Goal: Task Accomplishment & Management: Use online tool/utility

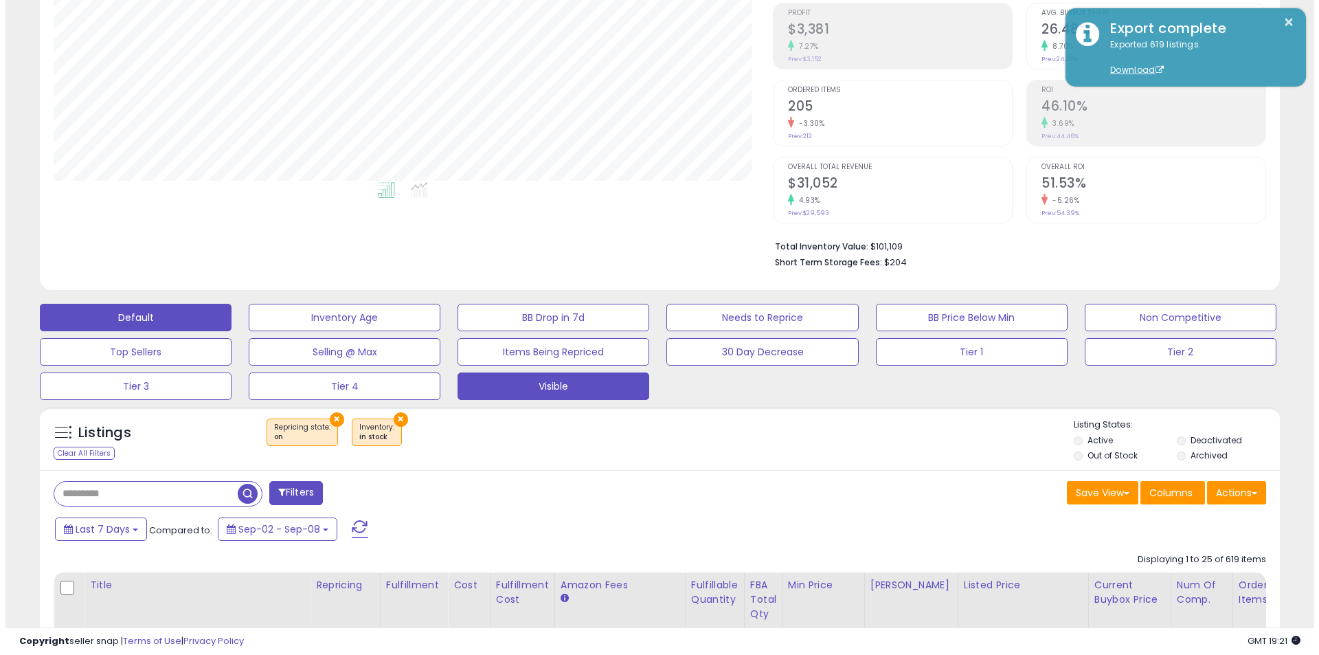
scroll to position [282, 719]
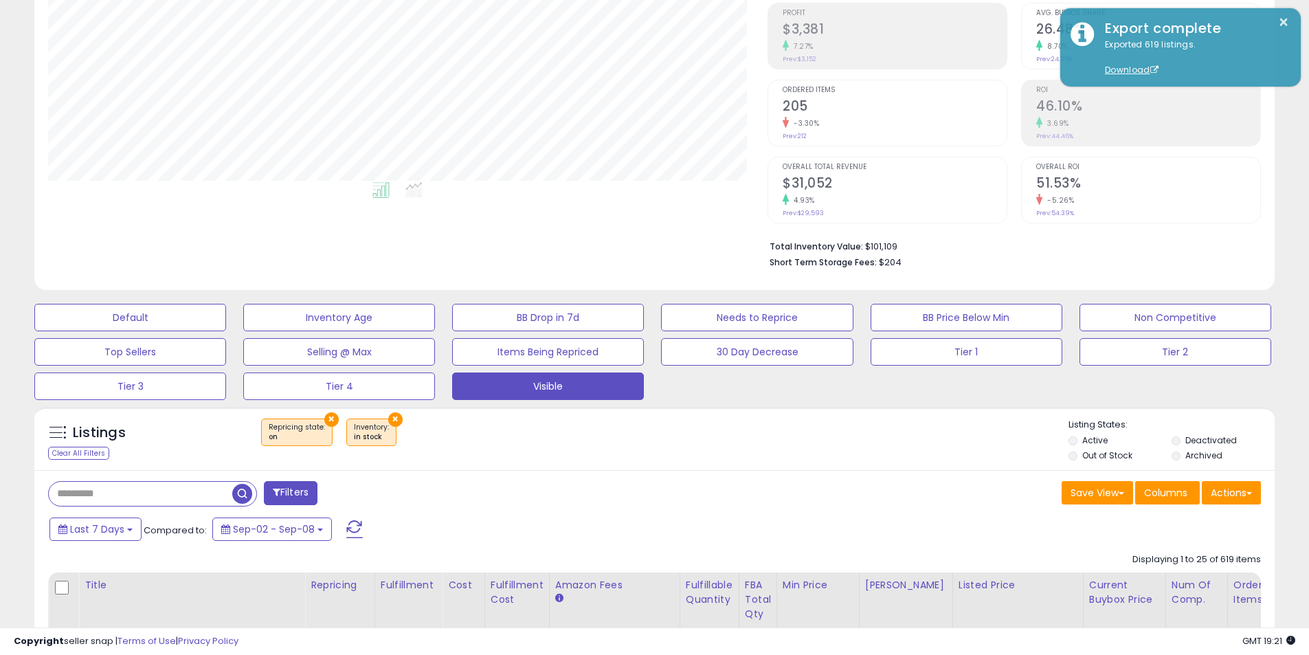
click at [164, 499] on input "text" at bounding box center [140, 494] width 183 height 24
paste input "**********"
type input "**********"
click at [358, 489] on span "button" at bounding box center [361, 494] width 20 height 20
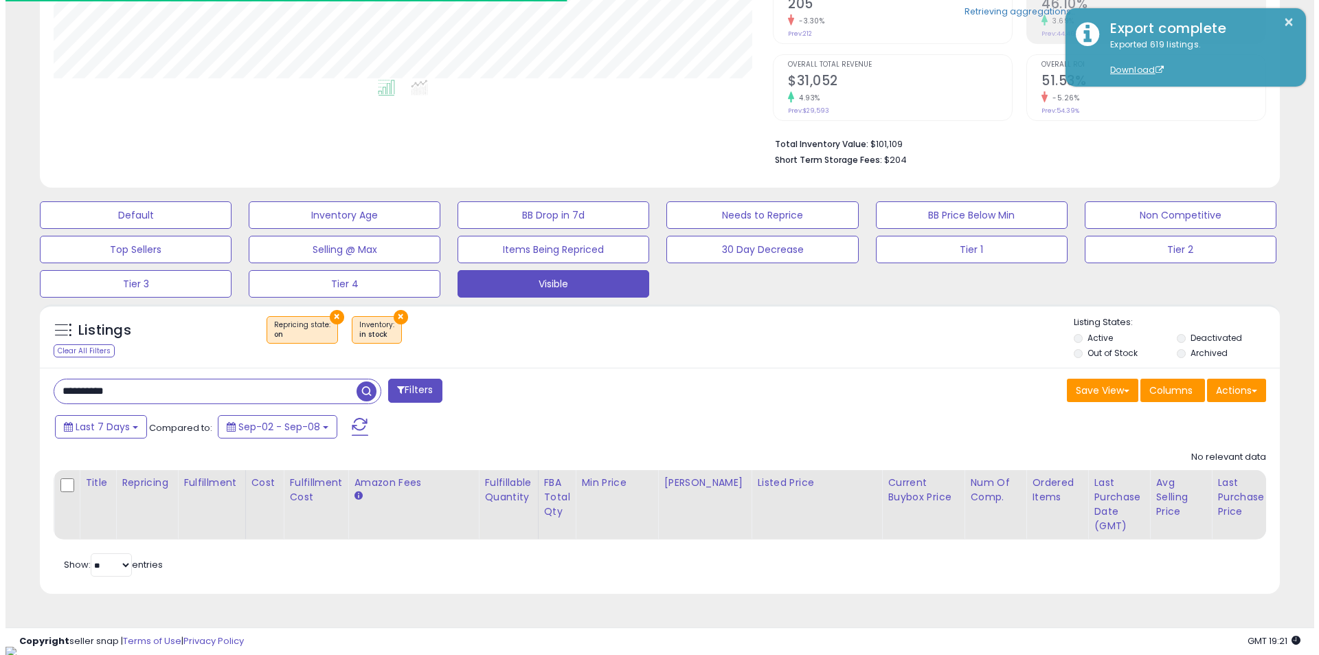
scroll to position [309, 0]
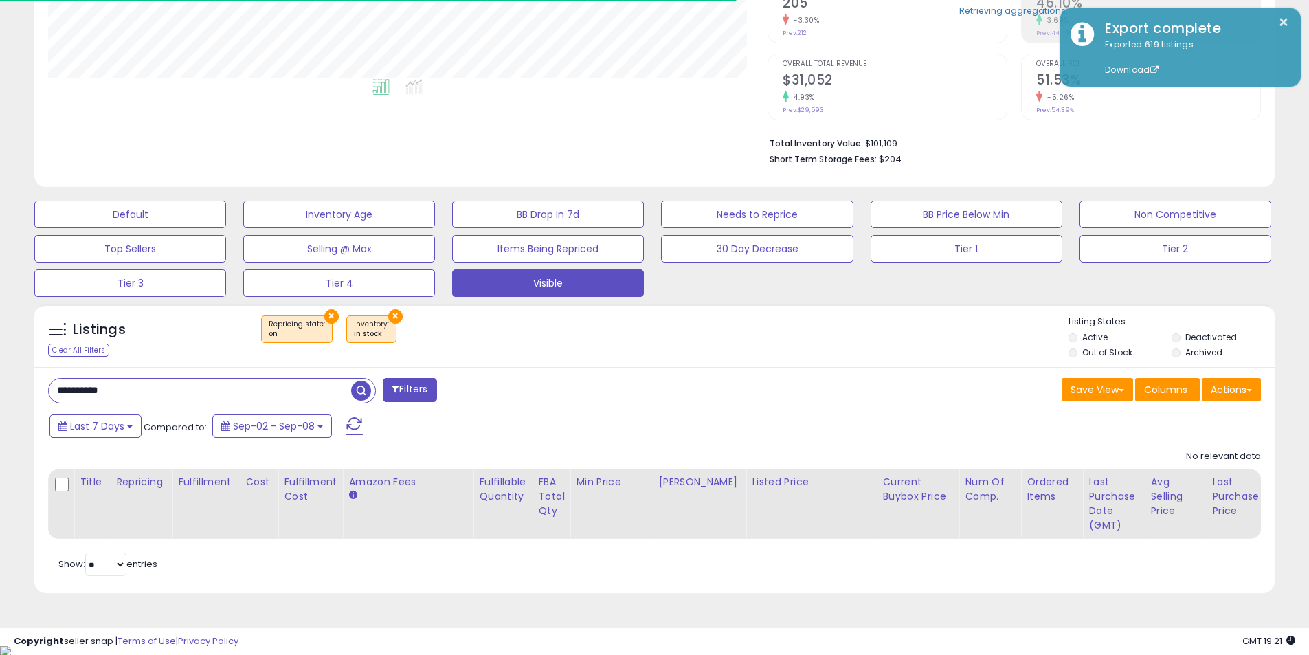
click at [165, 198] on div "Default Inventory Age BB Drop in 7d Needs to Reprice BB Price Below Min Non Com…" at bounding box center [654, 245] width 1275 height 103
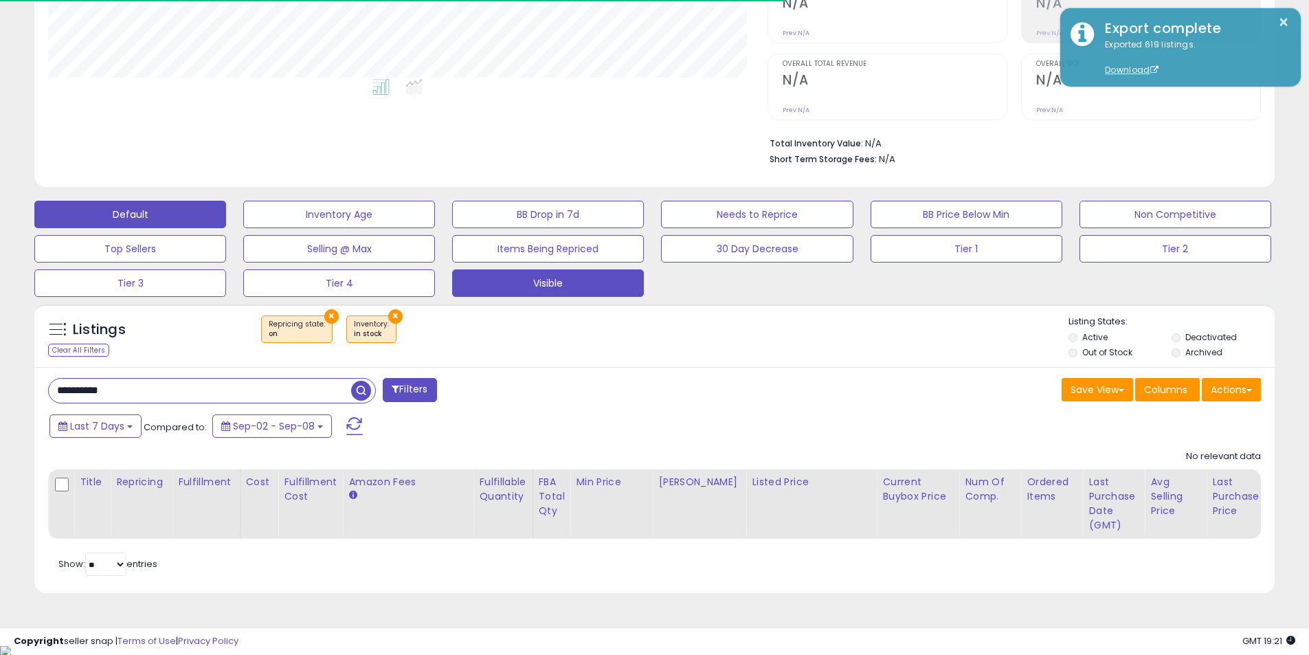
click at [164, 204] on button "Default" at bounding box center [130, 214] width 192 height 27
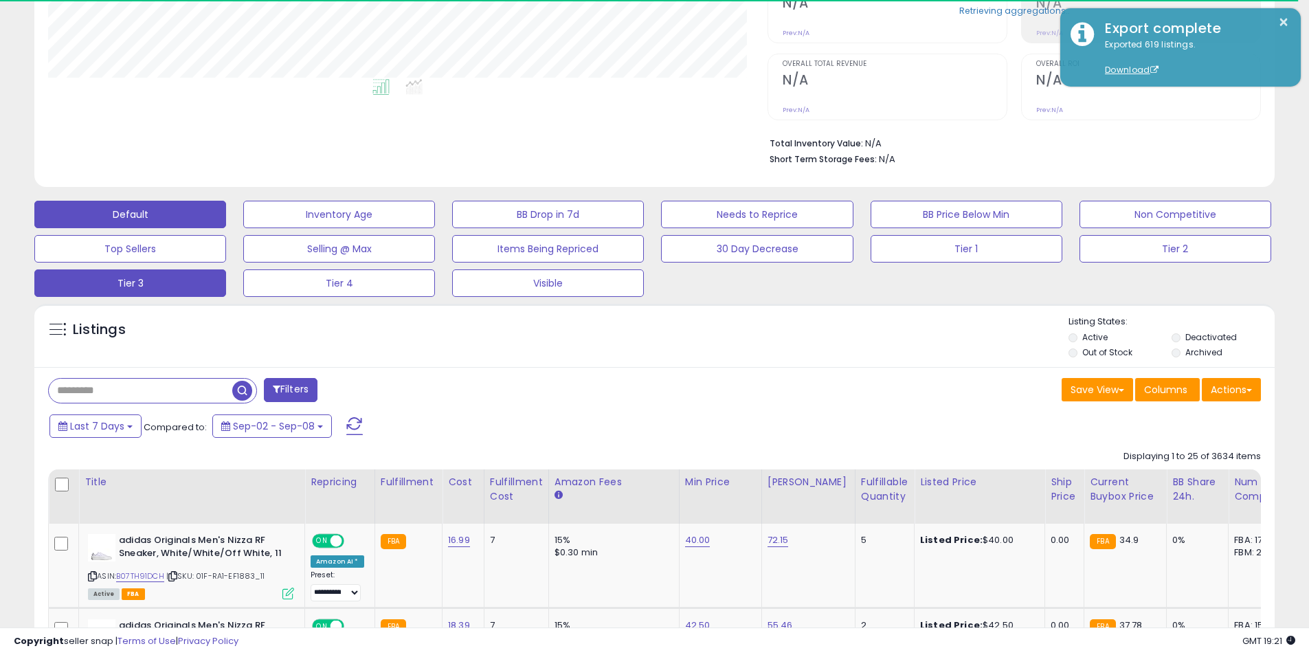
scroll to position [282, 719]
click at [189, 390] on input "text" at bounding box center [140, 391] width 183 height 24
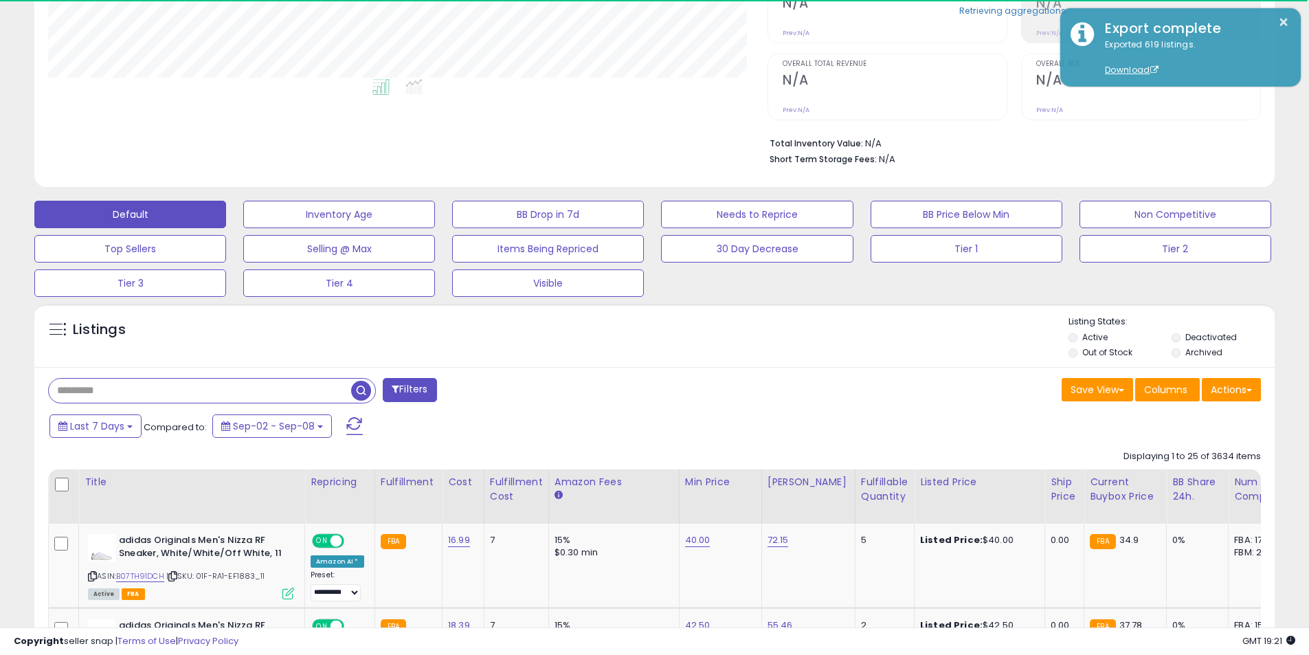
paste input "**********"
type input "**********"
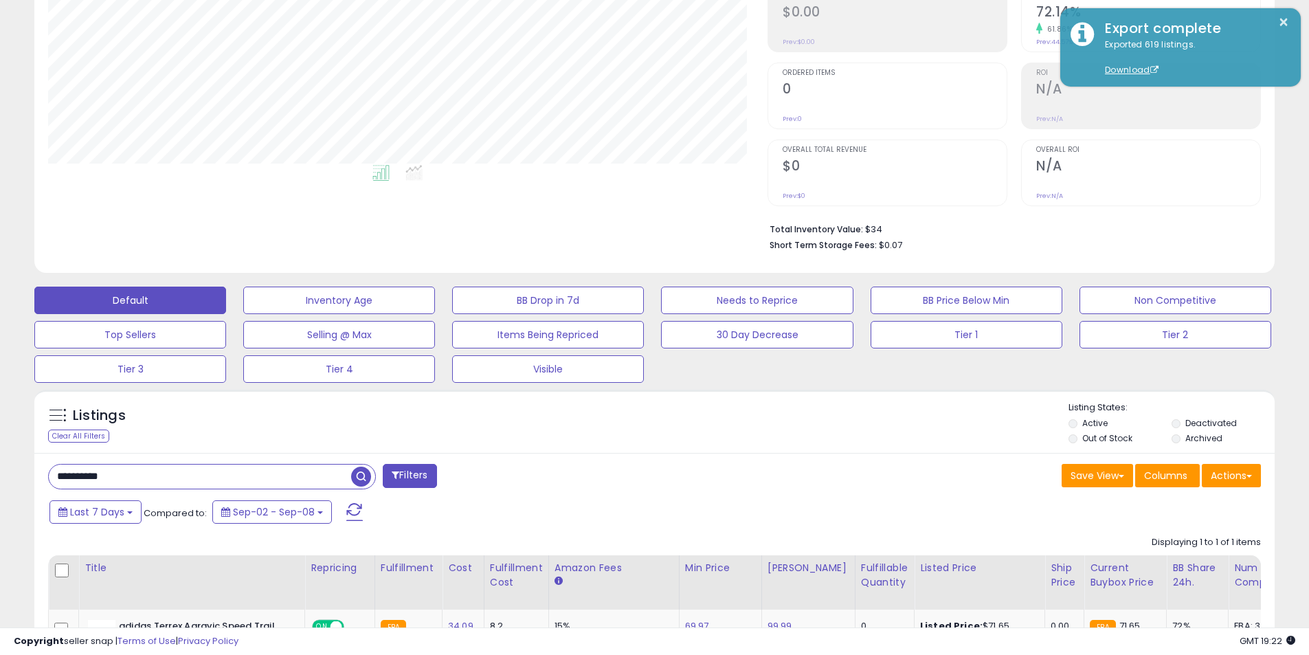
scroll to position [0, 0]
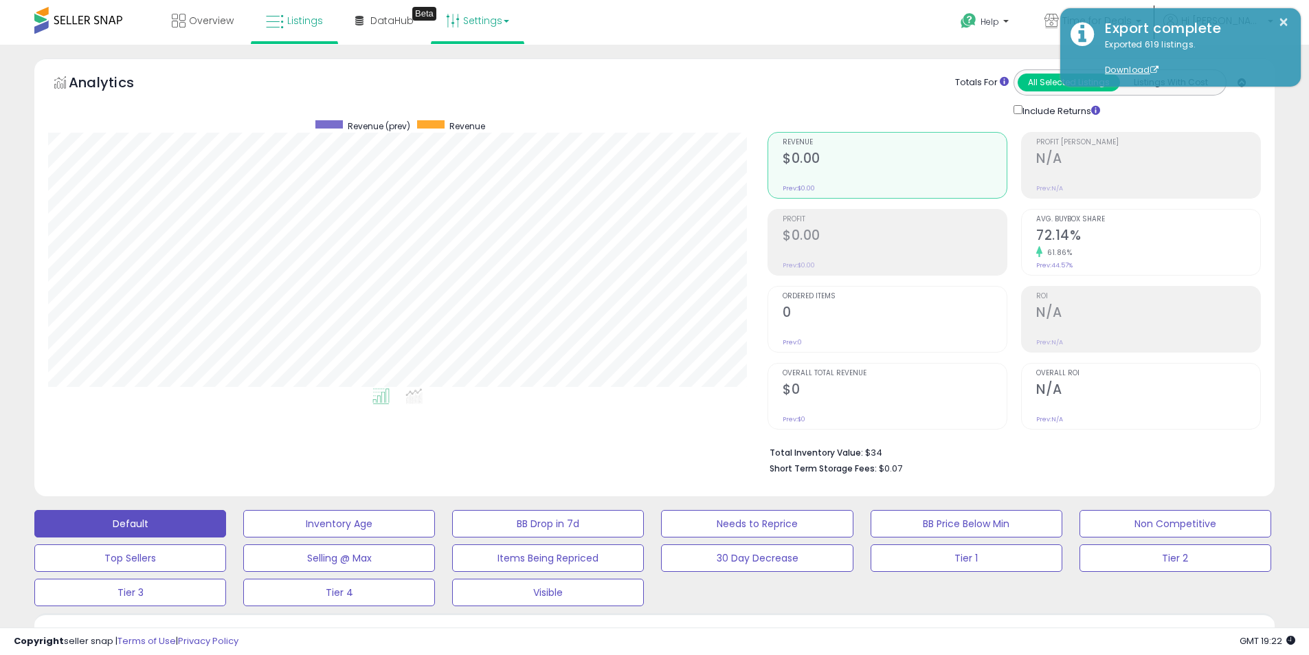
click at [473, 38] on link "Settings" at bounding box center [478, 20] width 84 height 41
click at [480, 73] on link "Store settings" at bounding box center [480, 69] width 62 height 13
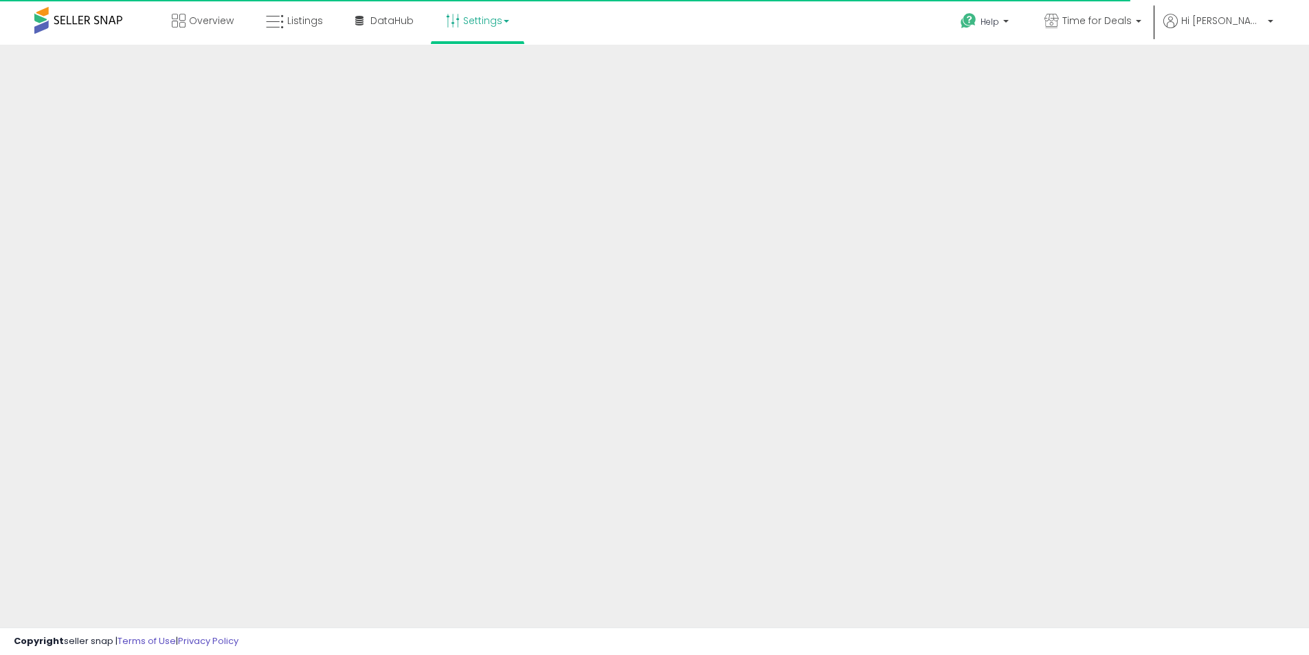
scroll to position [8, 0]
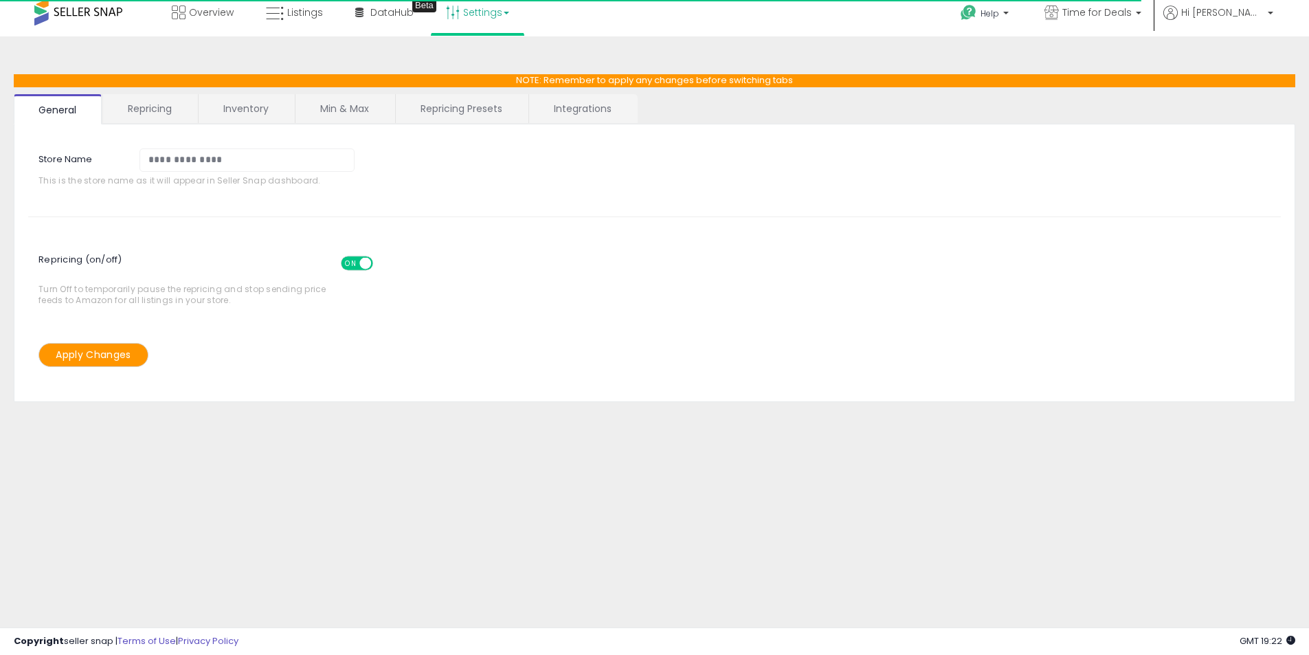
click at [457, 115] on link "Repricing Presets" at bounding box center [461, 108] width 131 height 29
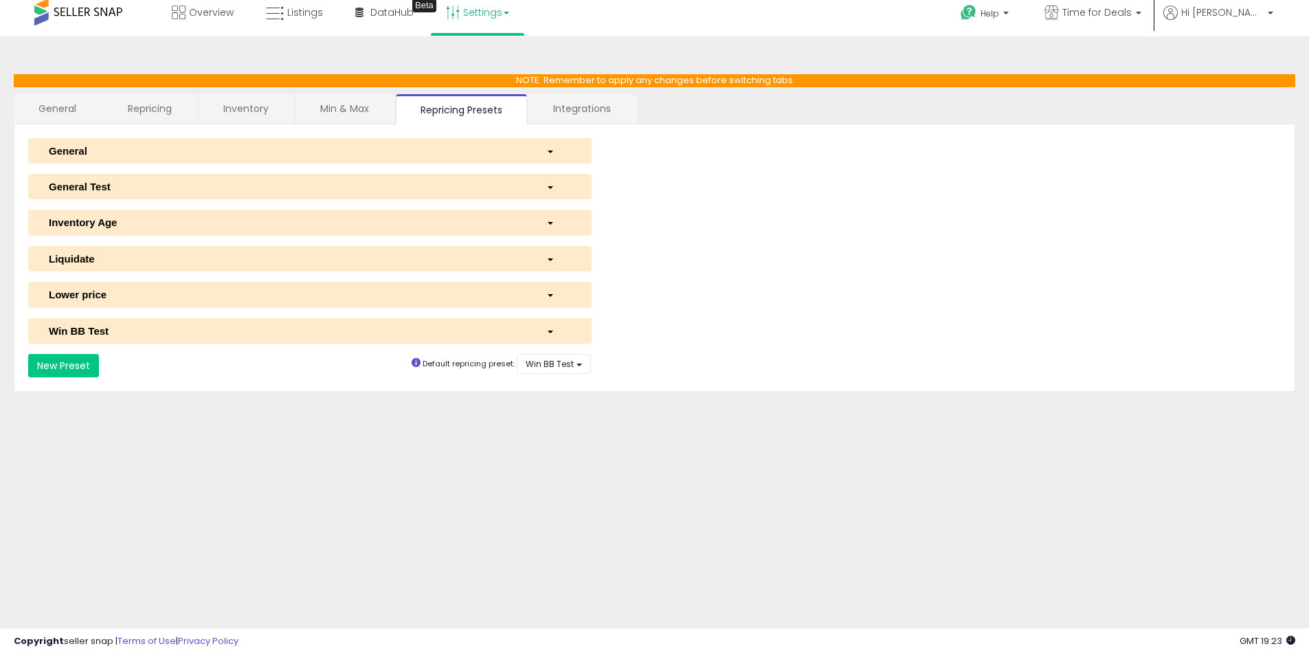
click at [541, 324] on div "button" at bounding box center [558, 331] width 45 height 14
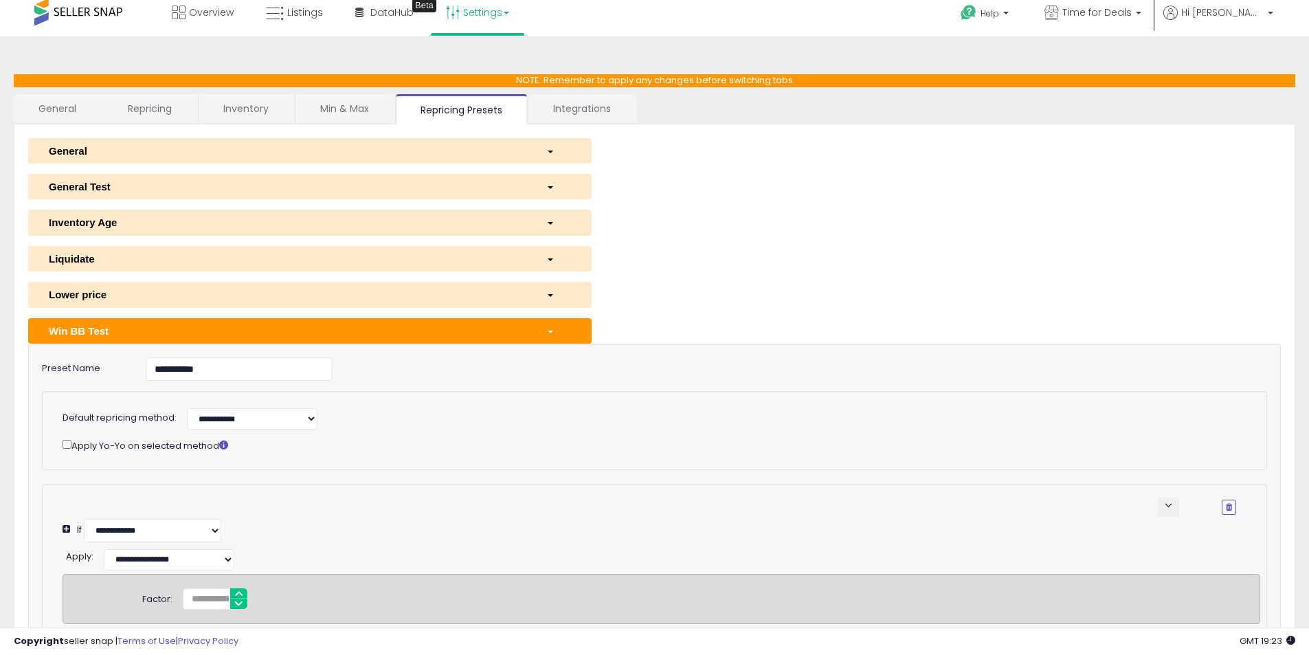
click at [535, 326] on div "Win BB Test" at bounding box center [286, 331] width 497 height 14
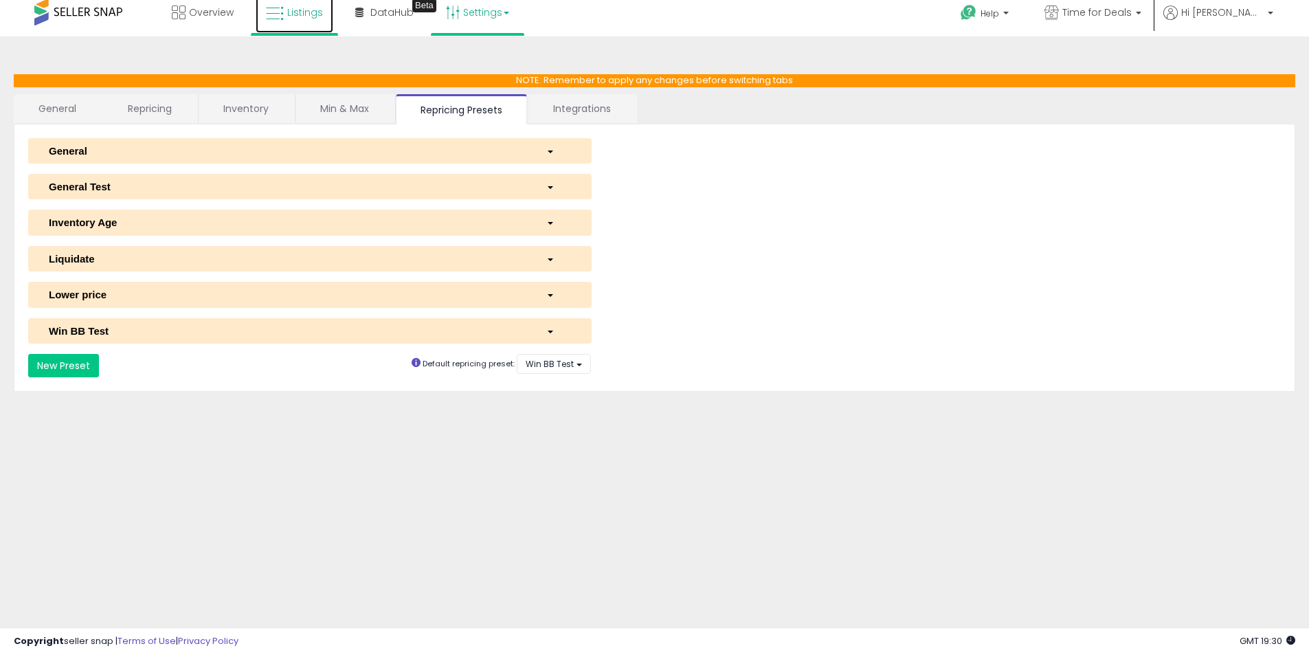
click at [310, 26] on link "Listings" at bounding box center [295, 12] width 78 height 41
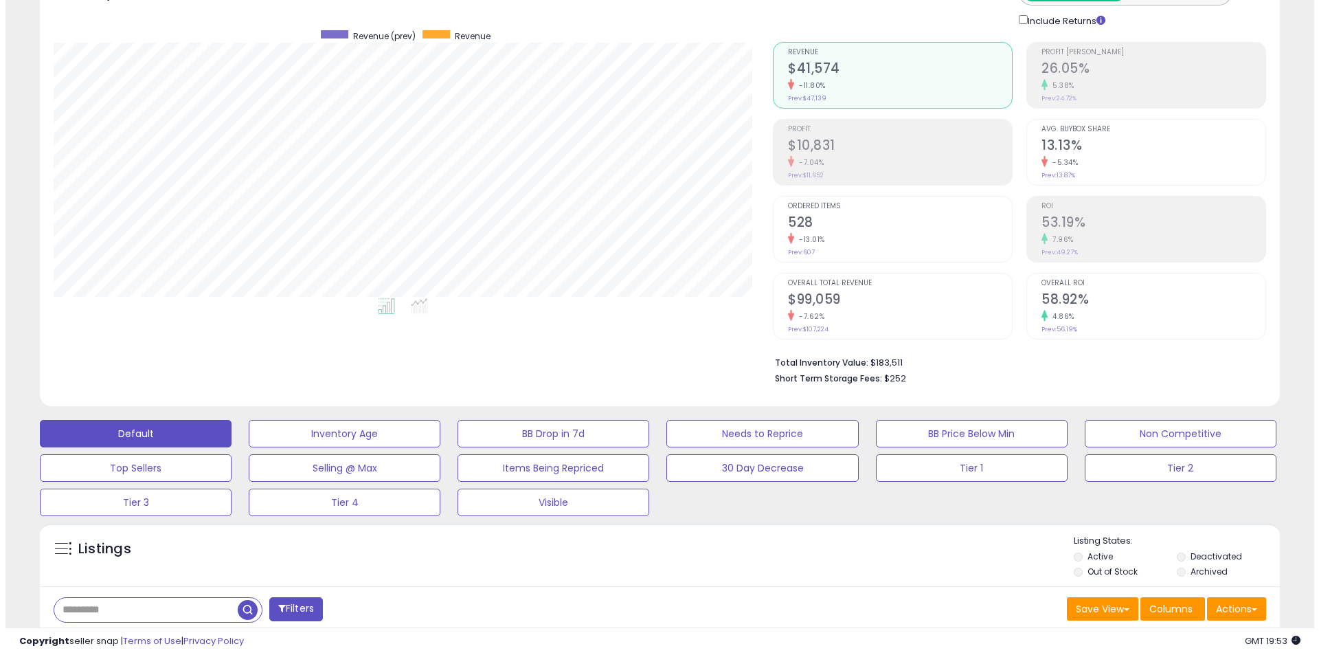
scroll to position [137, 0]
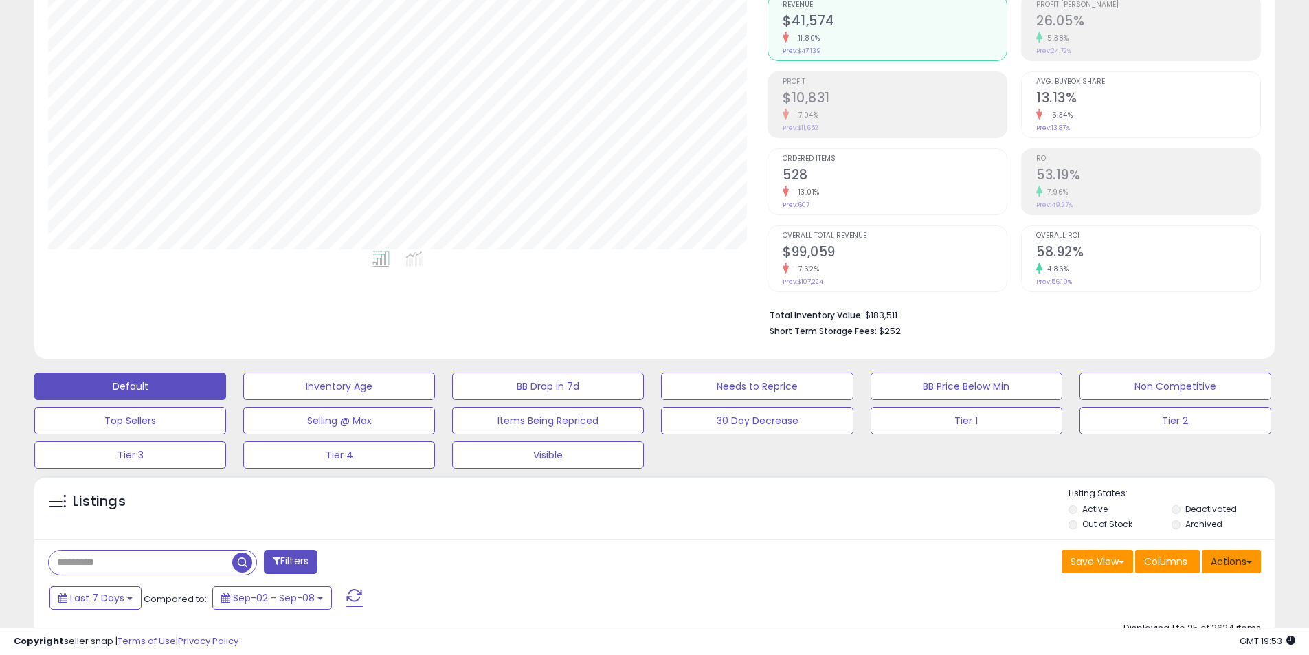
click at [1230, 557] on button "Actions" at bounding box center [1231, 561] width 59 height 23
click at [1191, 585] on link "Import" at bounding box center [1175, 590] width 150 height 21
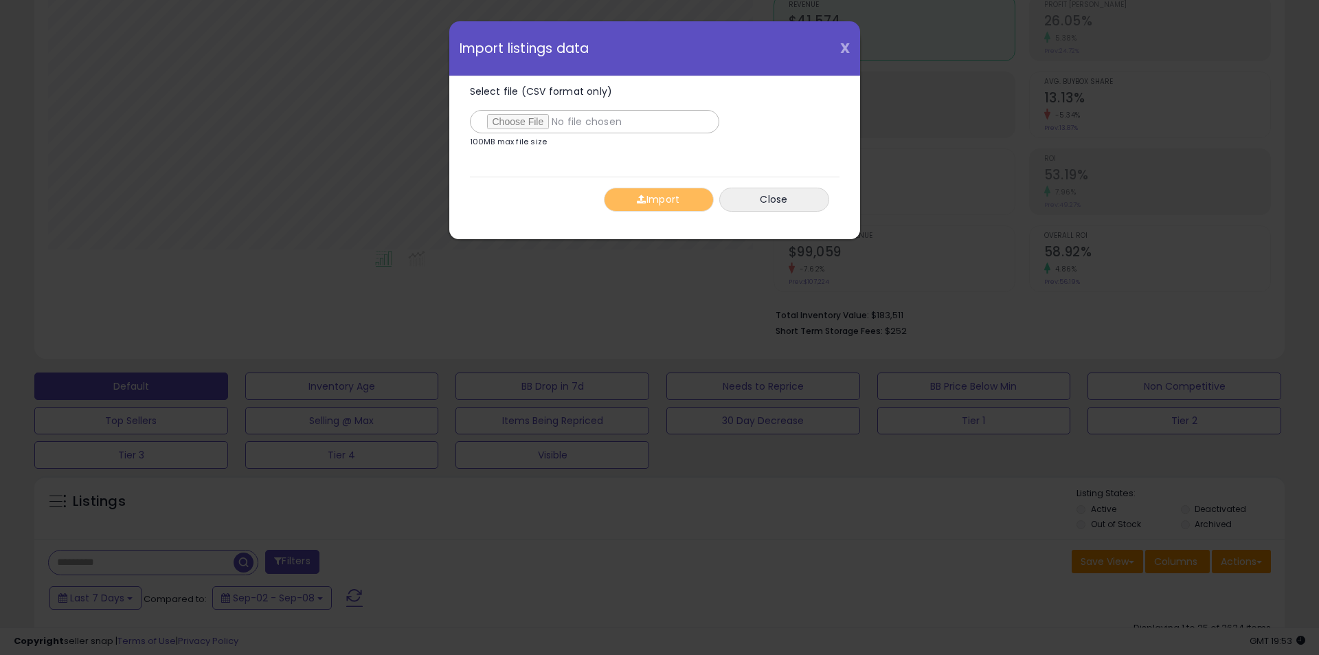
click at [846, 45] on span "X" at bounding box center [845, 47] width 10 height 19
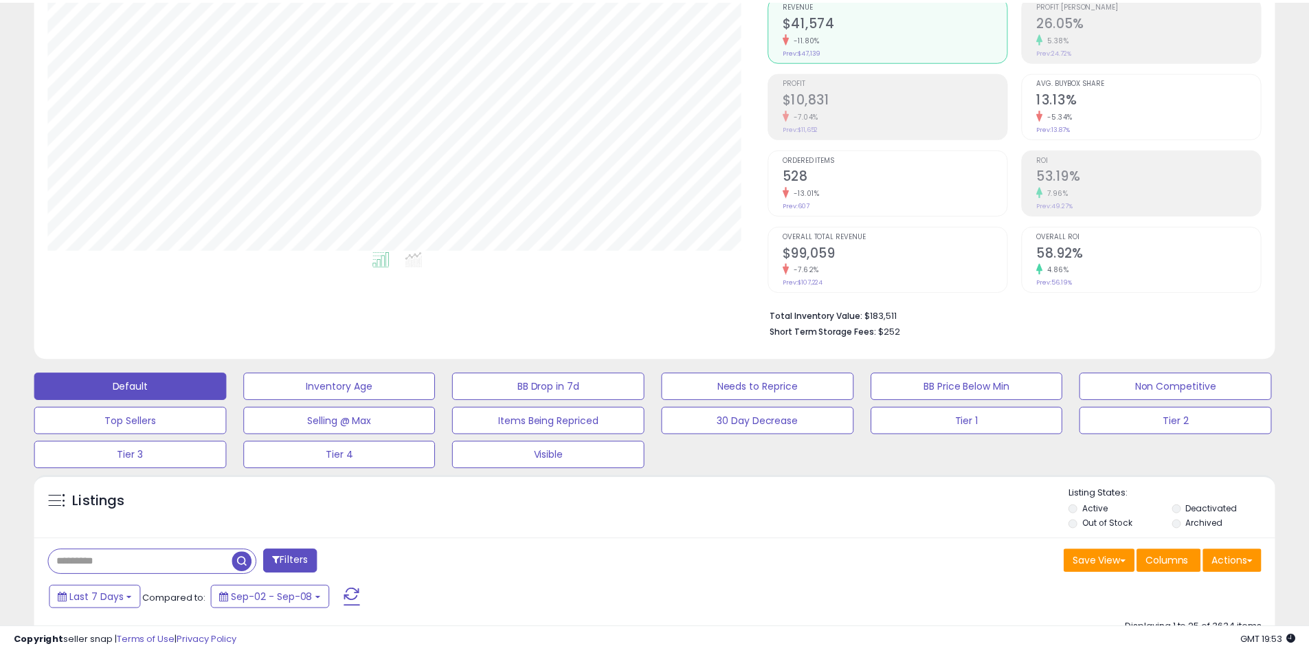
scroll to position [686860, 686422]
click at [789, 531] on div "Listings" at bounding box center [654, 510] width 1240 height 47
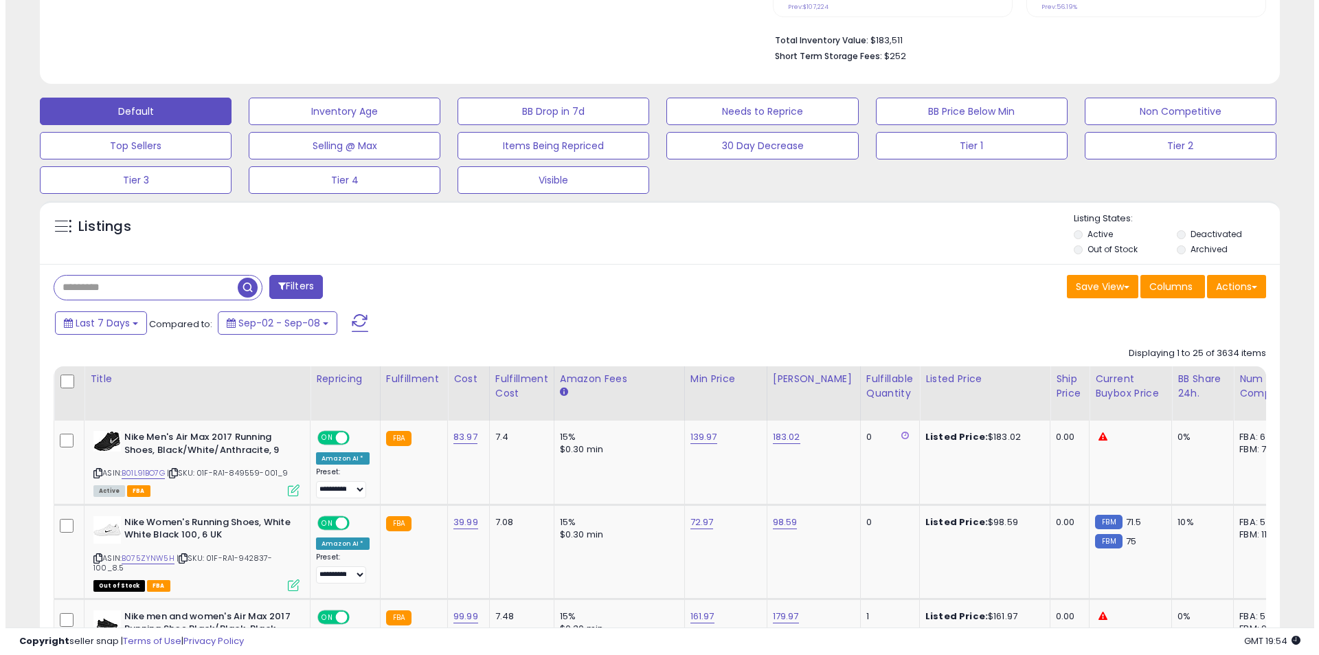
scroll to position [275, 0]
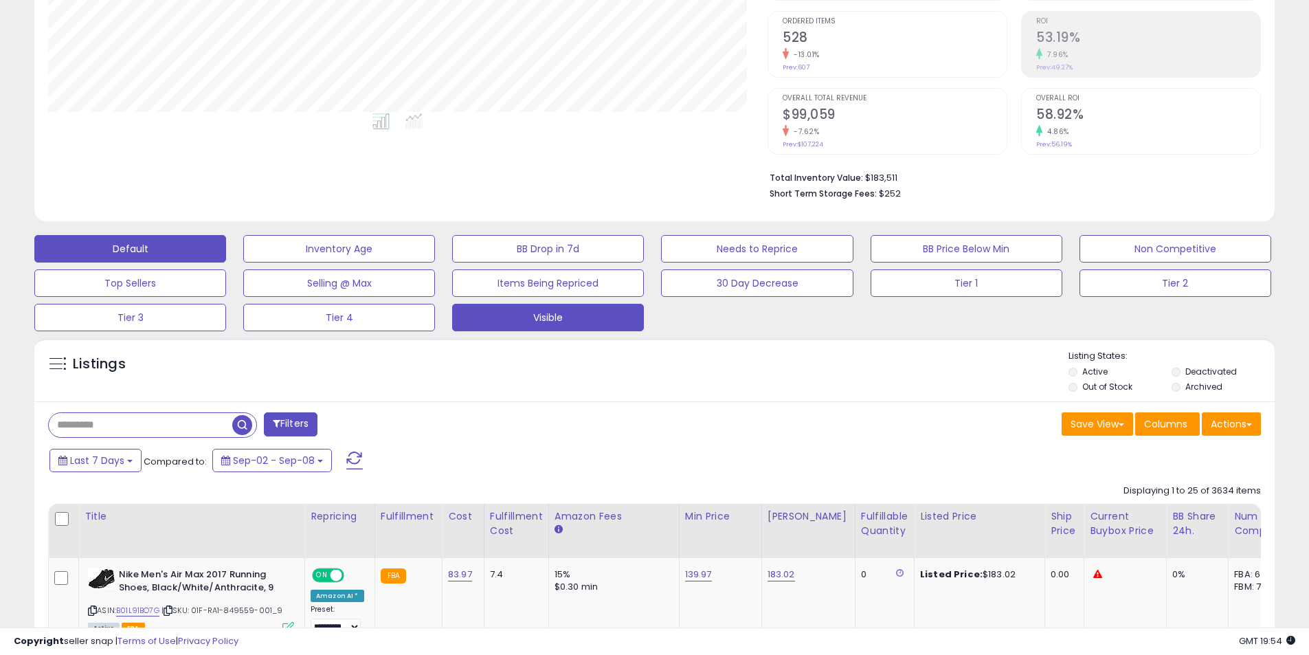
click at [568, 316] on button "Visible" at bounding box center [548, 317] width 192 height 27
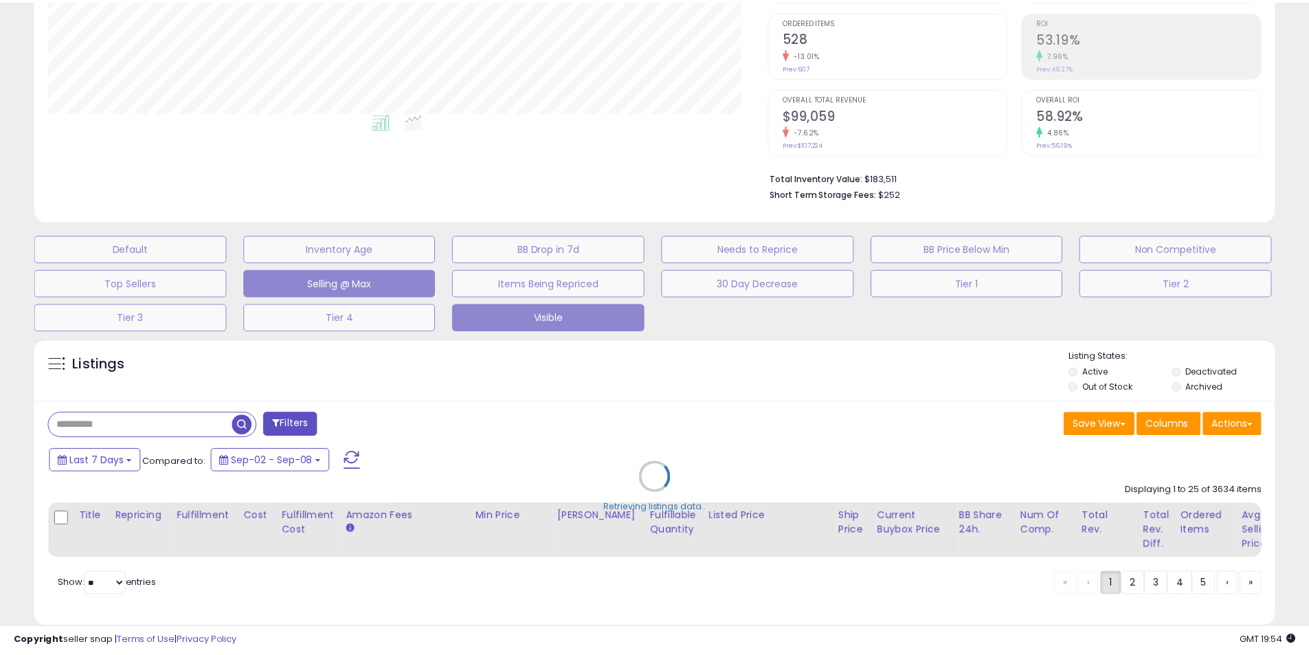
scroll to position [282, 726]
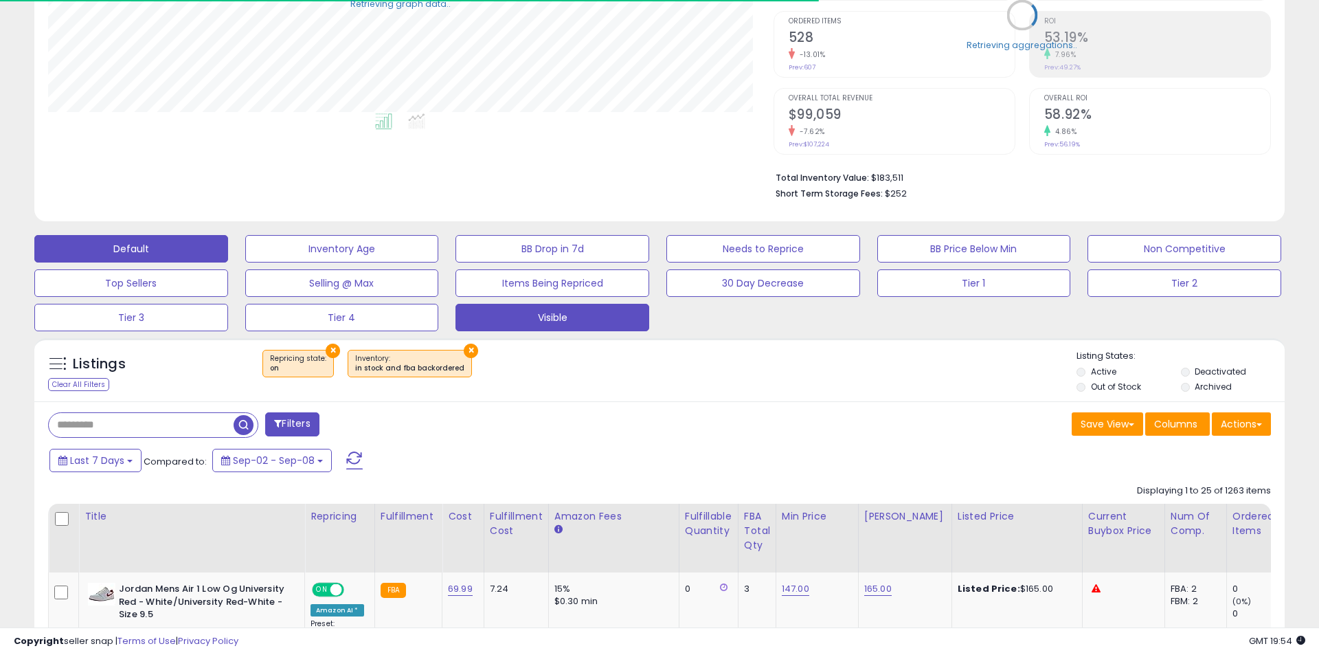
click at [205, 252] on button "Default" at bounding box center [131, 248] width 194 height 27
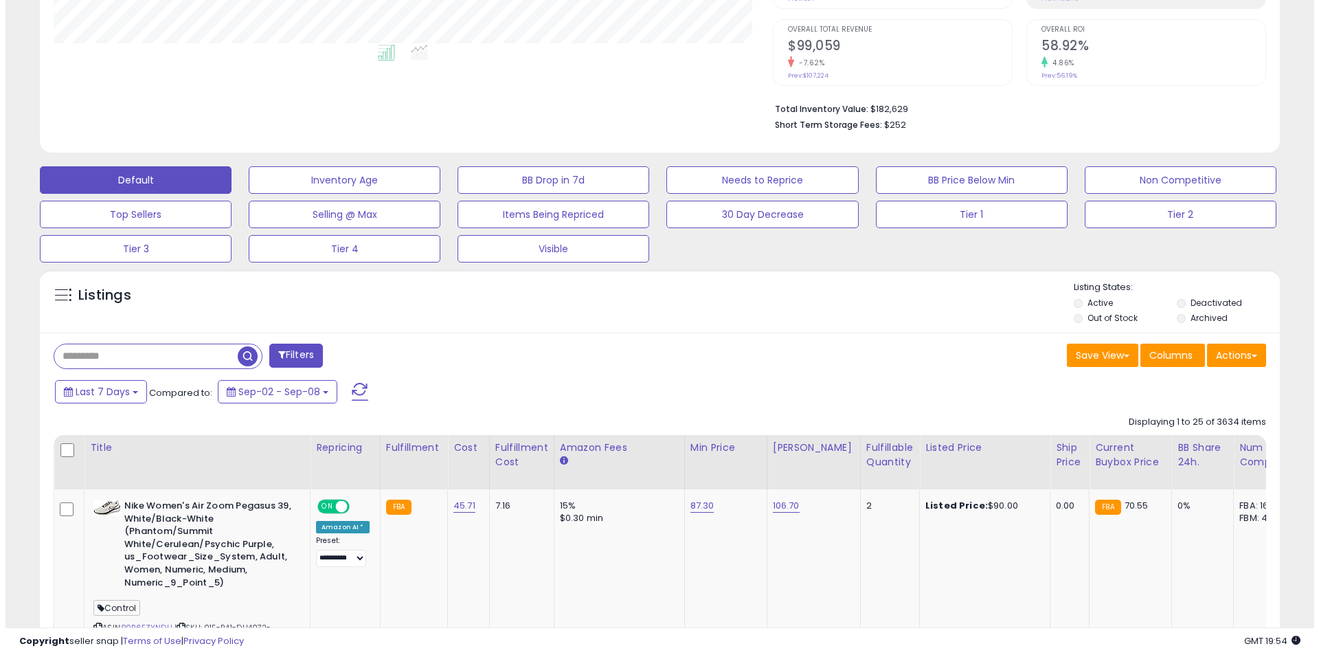
scroll to position [275, 0]
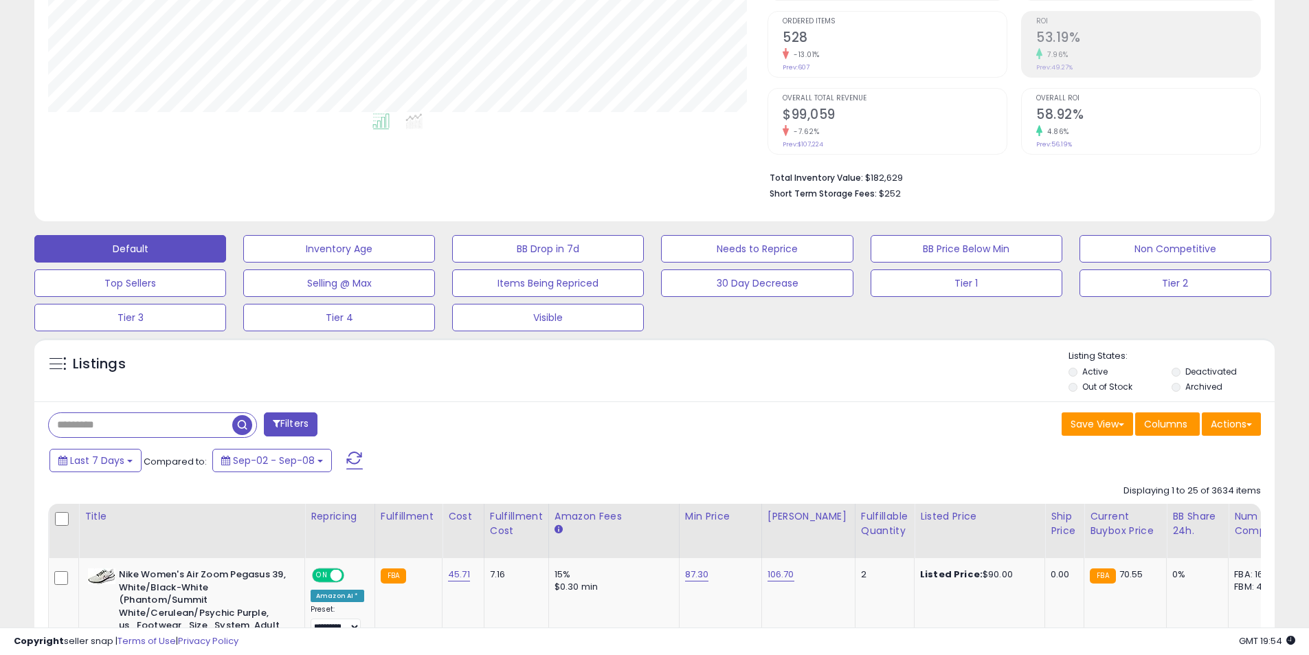
click at [304, 423] on button "Filters" at bounding box center [291, 424] width 54 height 24
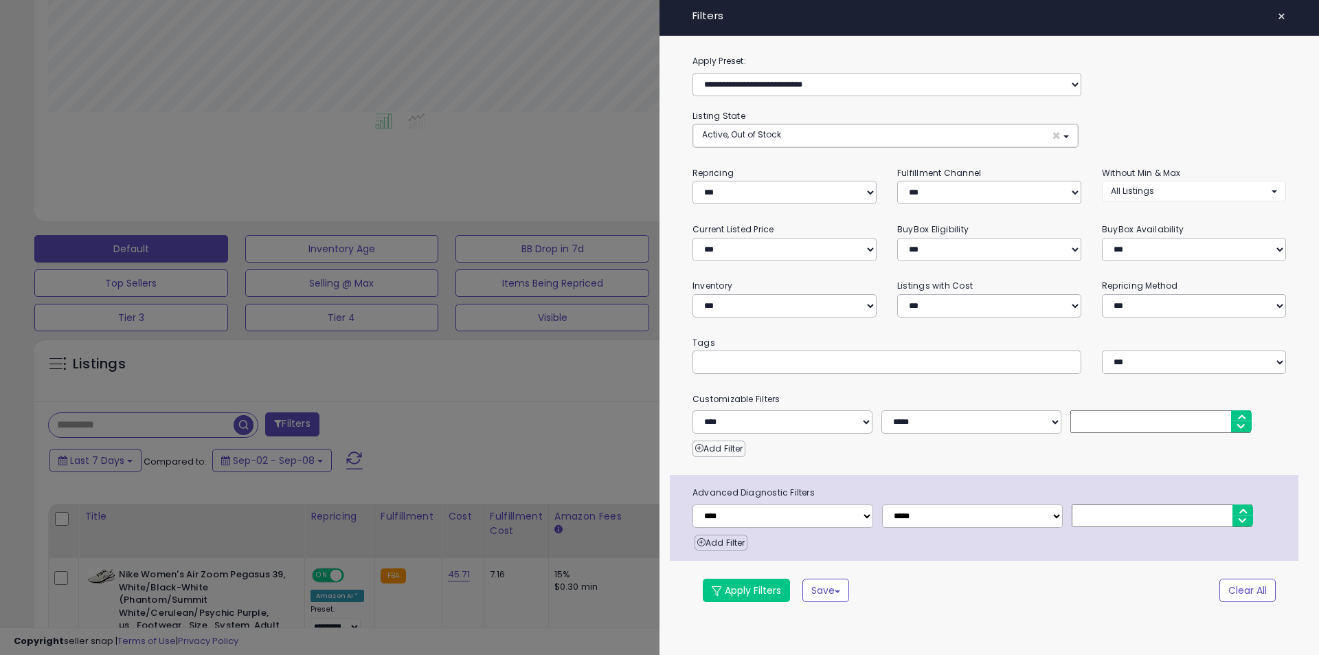
scroll to position [282, 726]
click at [436, 398] on div at bounding box center [659, 327] width 1319 height 655
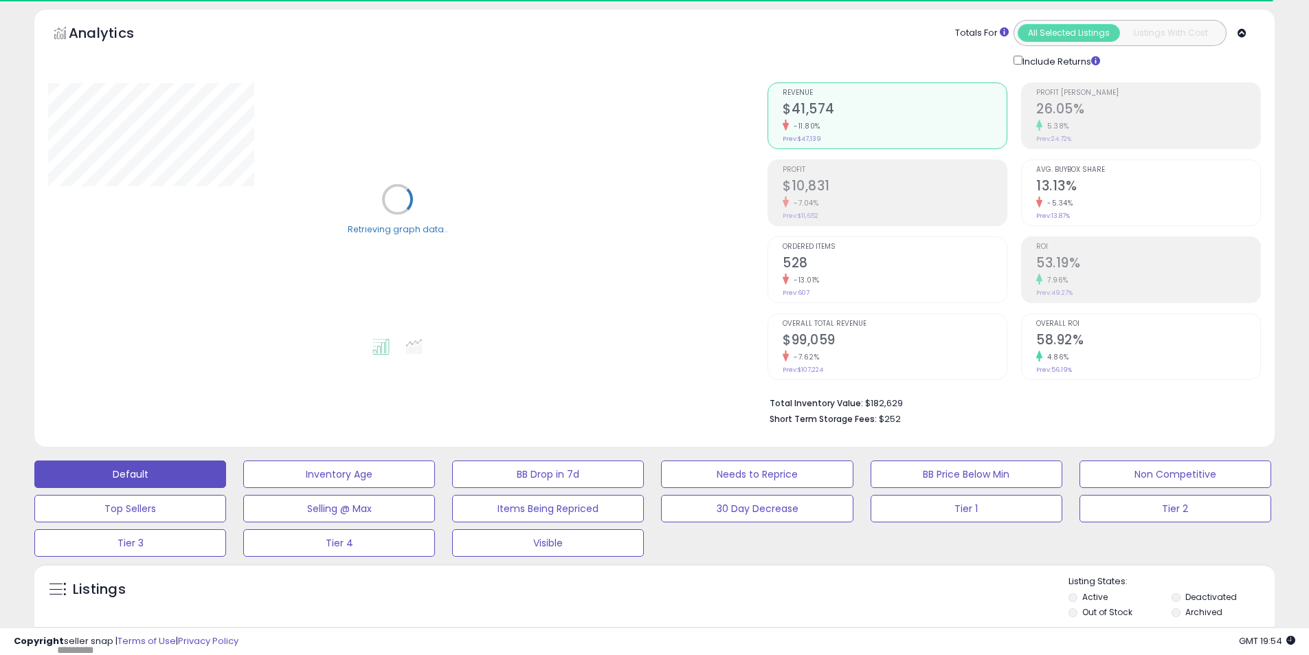
scroll to position [206, 0]
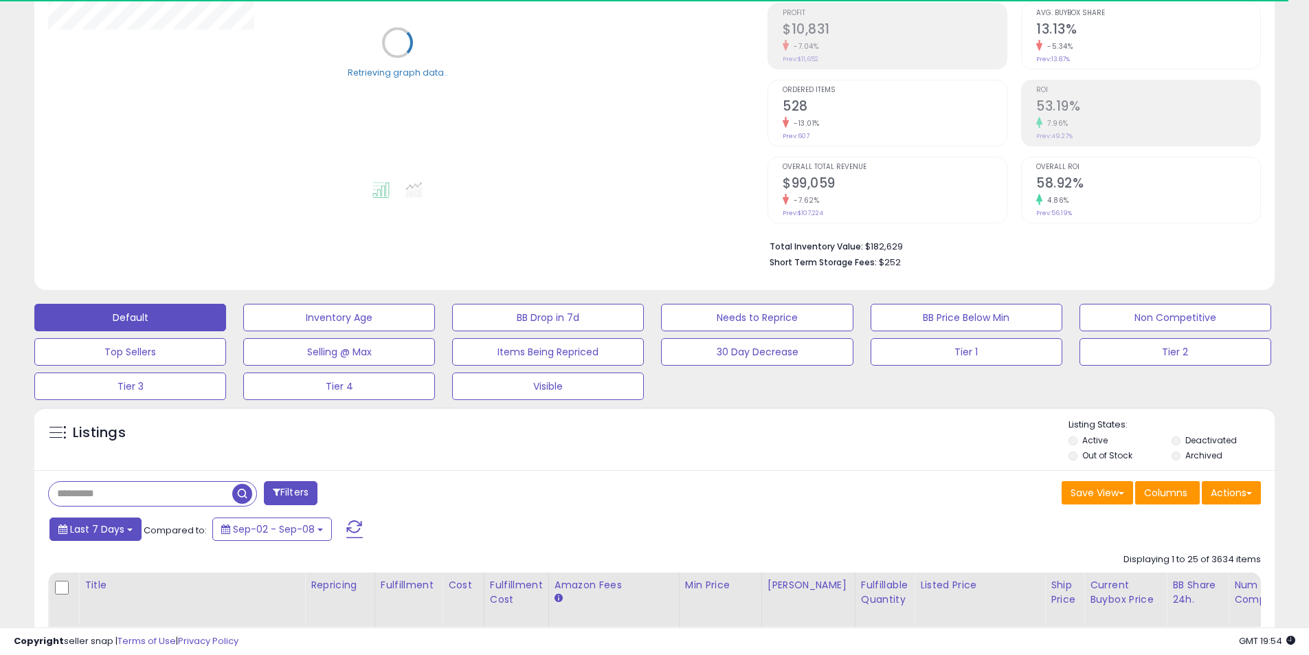
click at [117, 529] on span "Last 7 Days" at bounding box center [97, 529] width 54 height 14
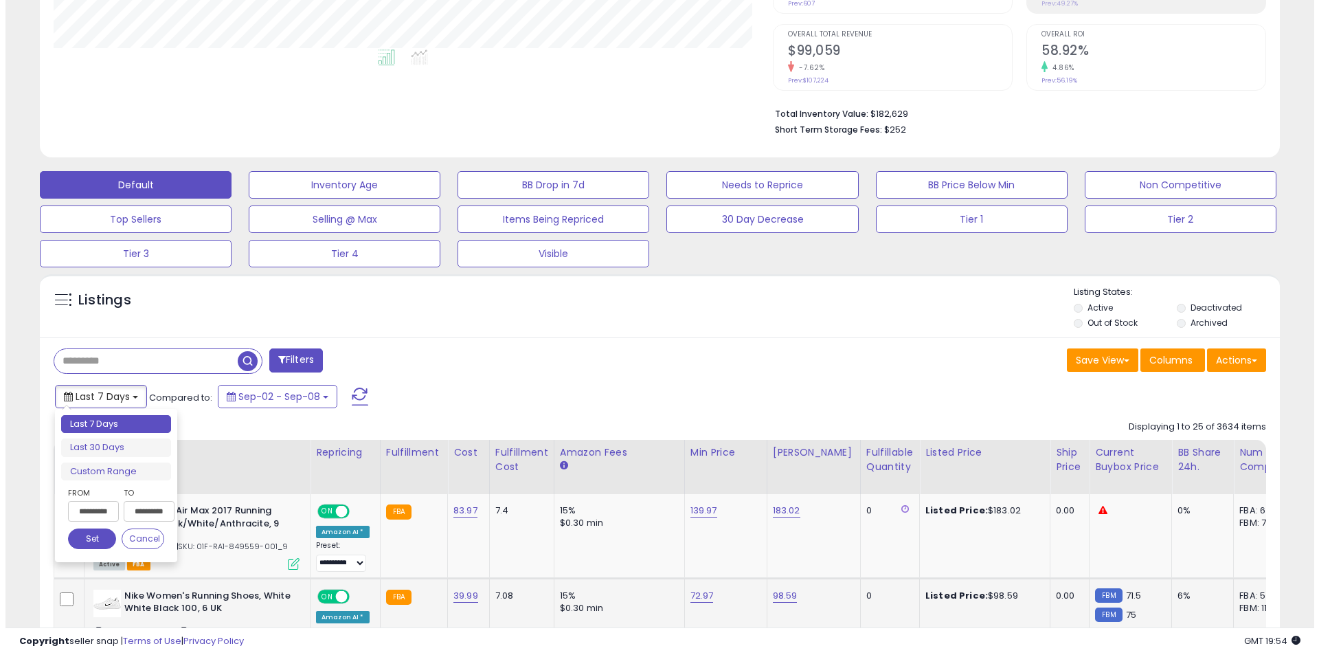
scroll to position [412, 0]
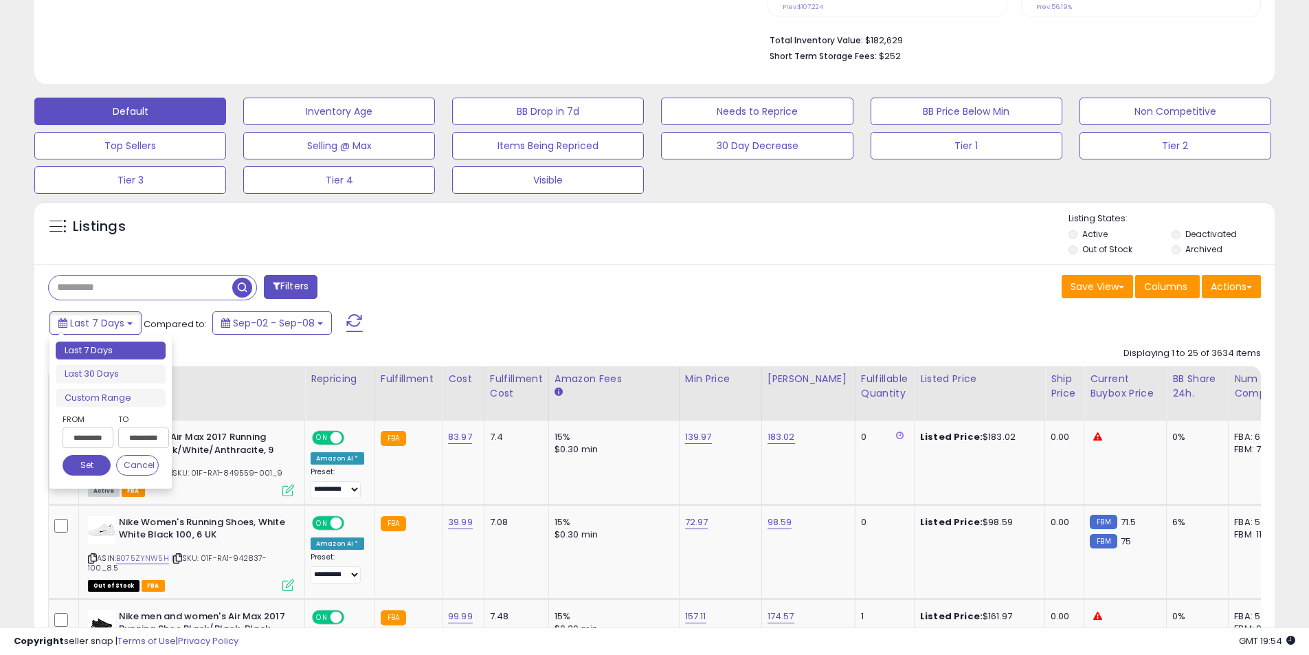
click at [92, 440] on input "**********" at bounding box center [88, 437] width 51 height 21
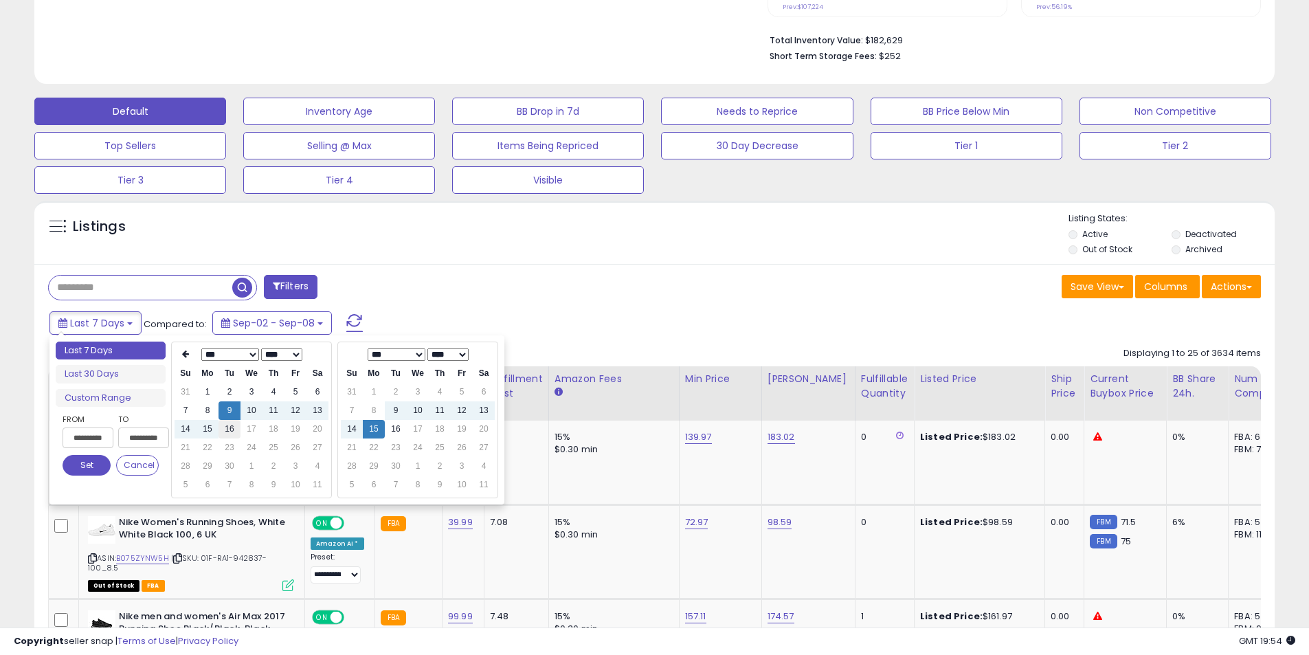
type input "**********"
click at [223, 432] on td "16" at bounding box center [230, 429] width 22 height 19
type input "**********"
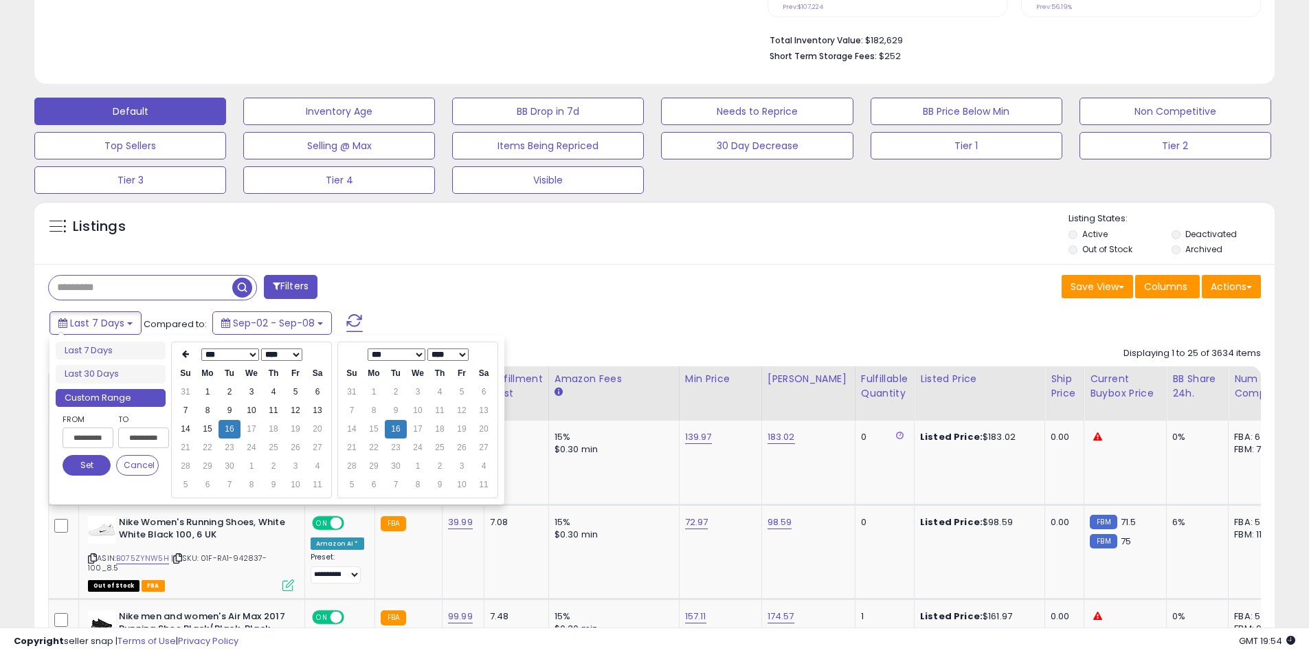
click at [94, 467] on button "Set" at bounding box center [87, 465] width 48 height 21
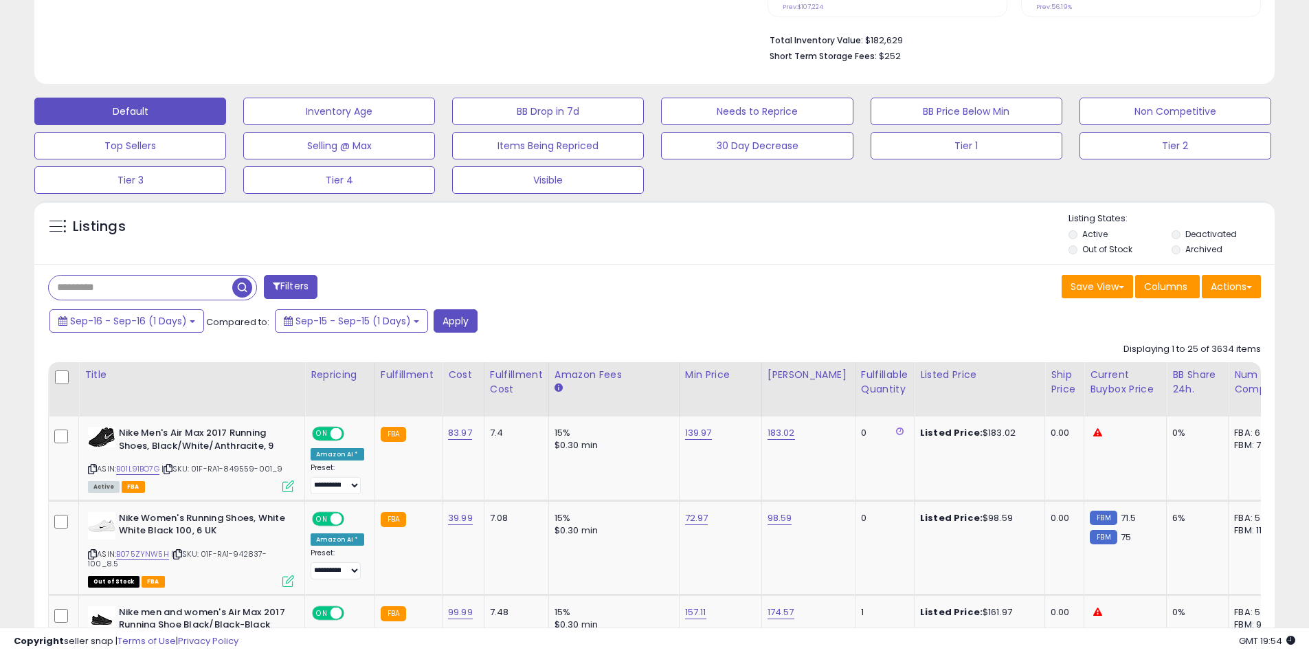
click at [300, 284] on button "Filters" at bounding box center [291, 287] width 54 height 24
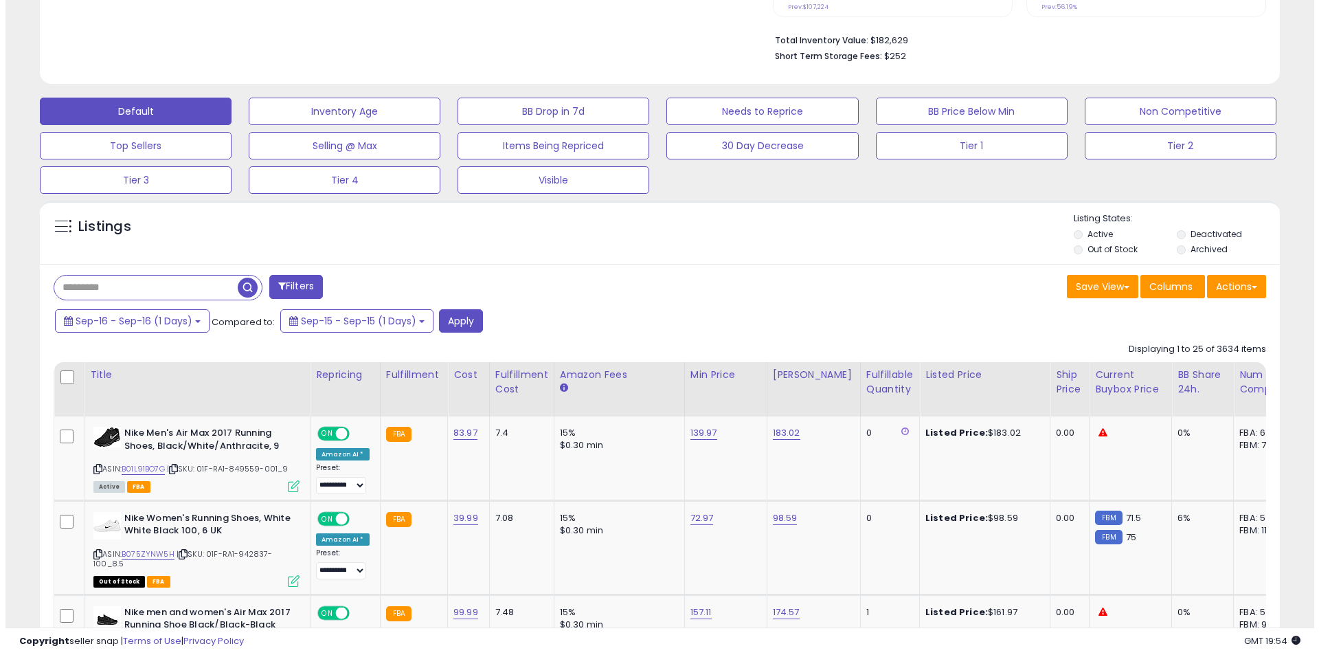
scroll to position [282, 726]
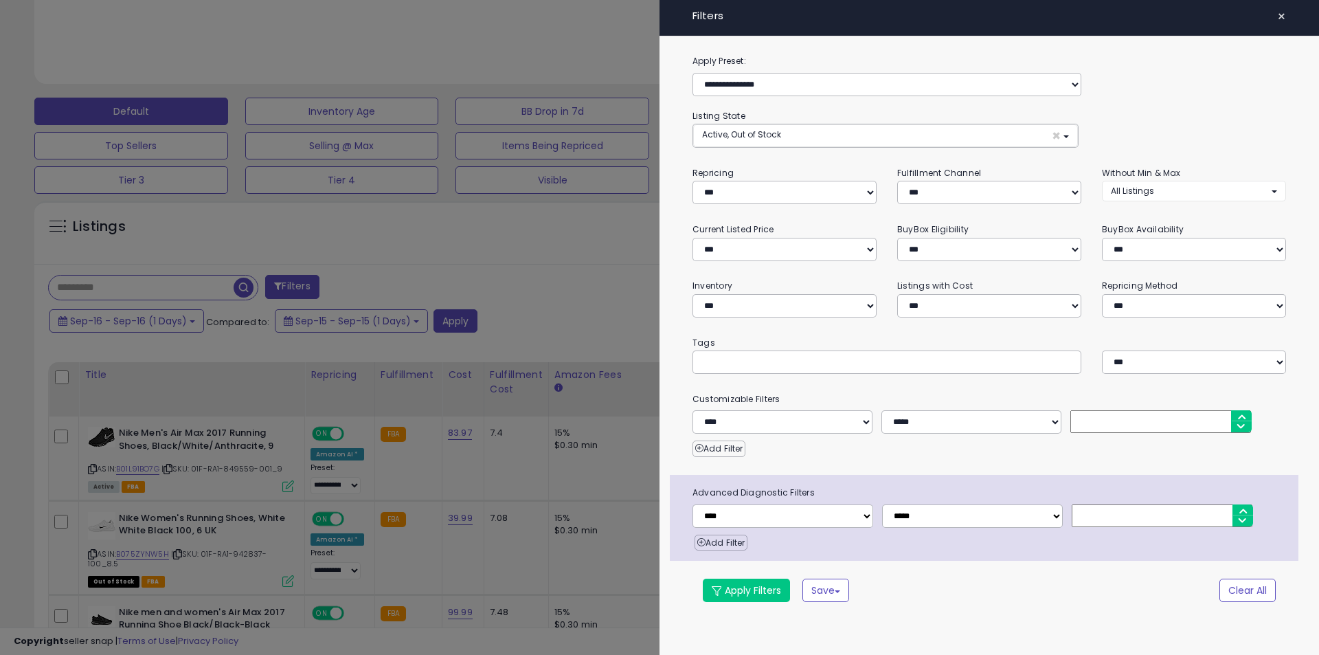
click at [766, 363] on input "text" at bounding box center [805, 362] width 206 height 14
type input "****"
click at [749, 590] on button "Apply Filters" at bounding box center [746, 590] width 87 height 23
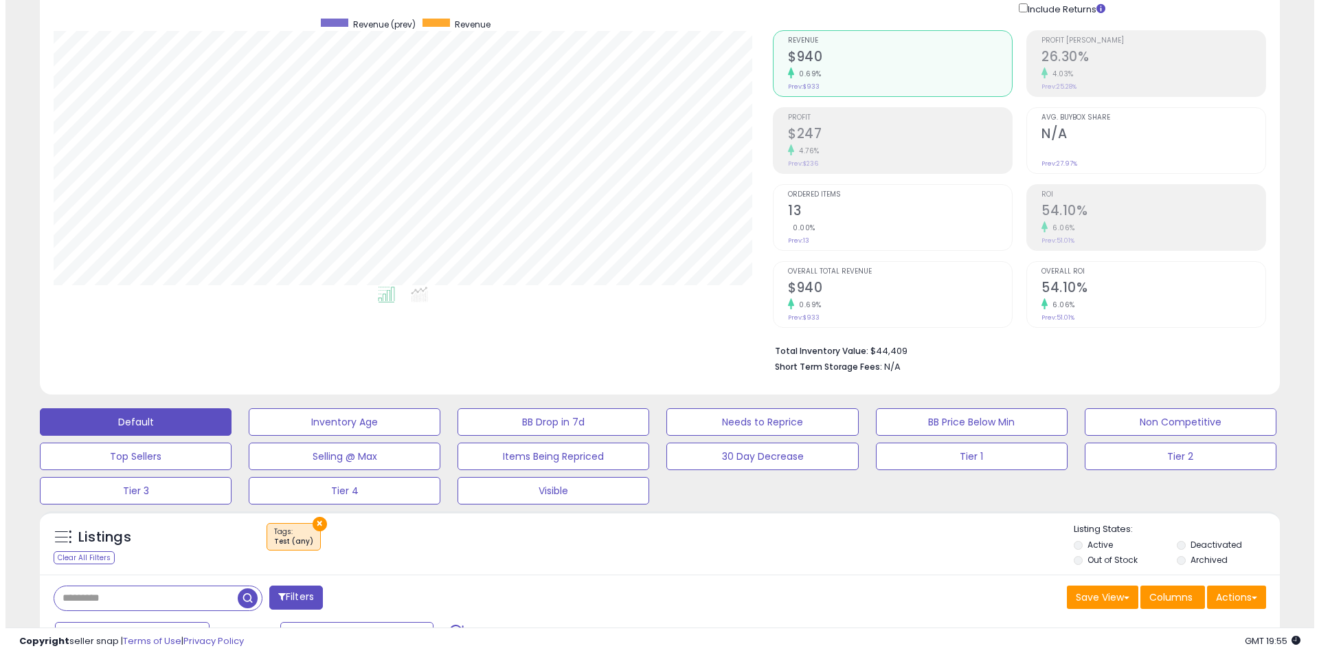
scroll to position [102, 0]
click at [296, 586] on button "Filters" at bounding box center [291, 597] width 54 height 24
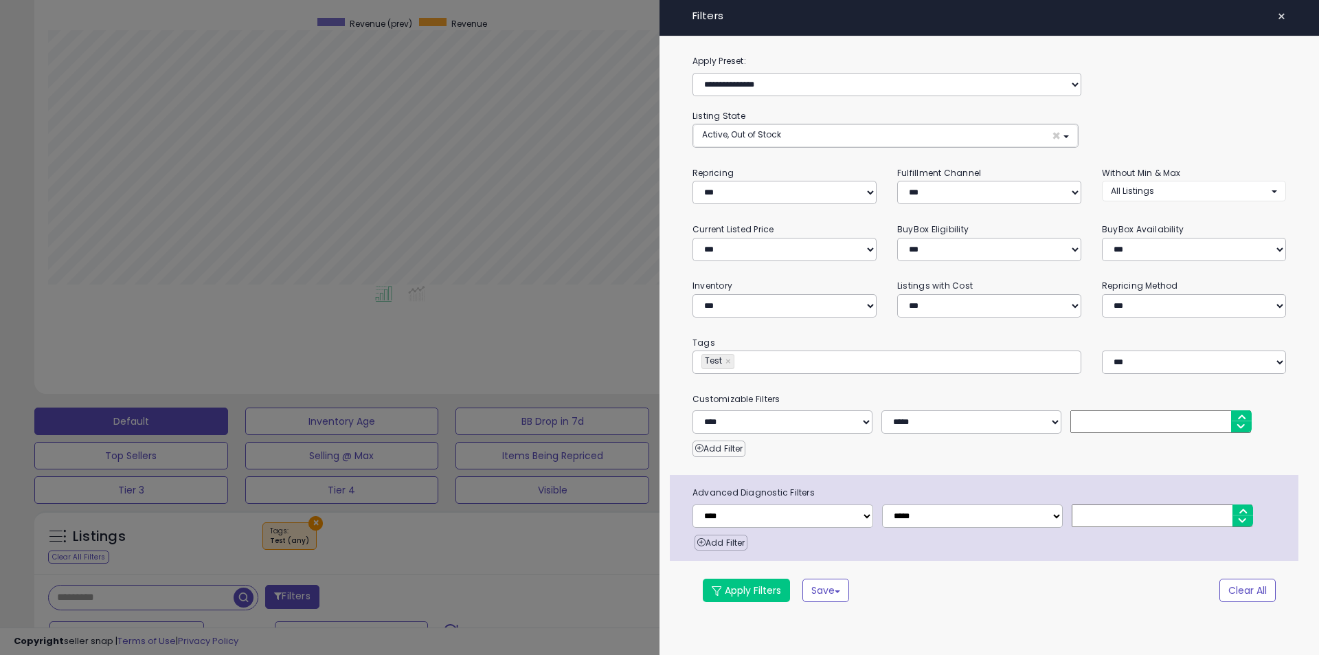
click at [570, 361] on div at bounding box center [659, 327] width 1319 height 655
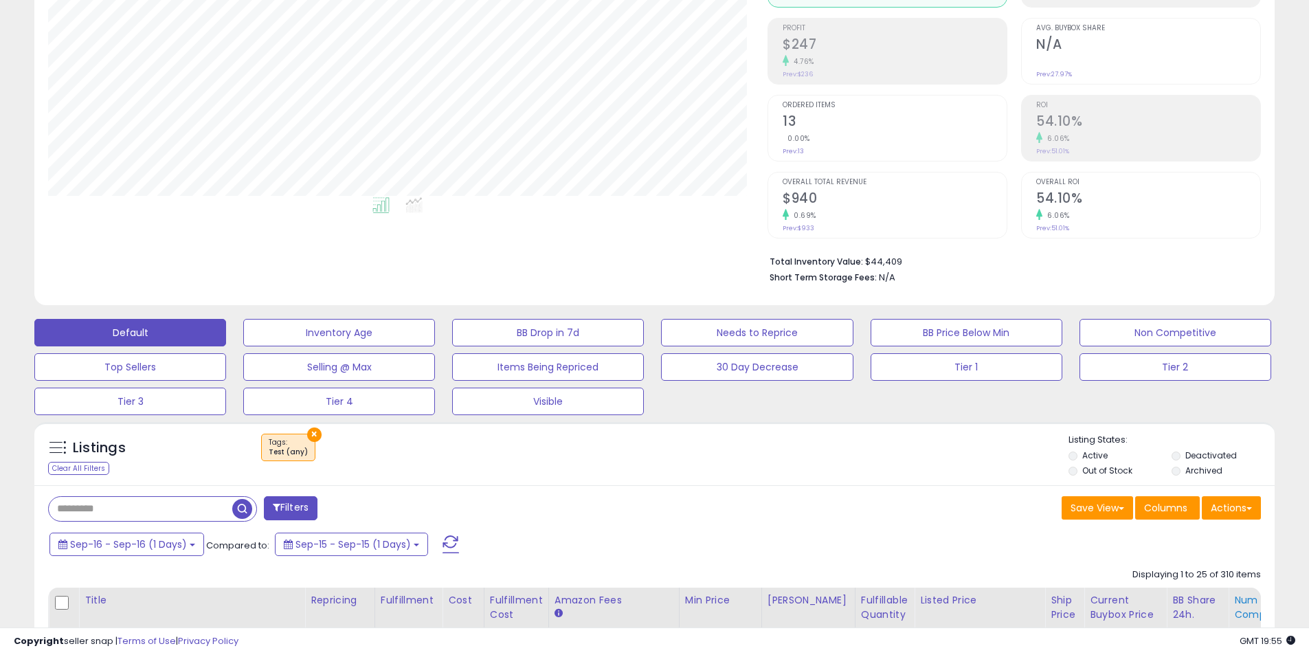
scroll to position [206, 0]
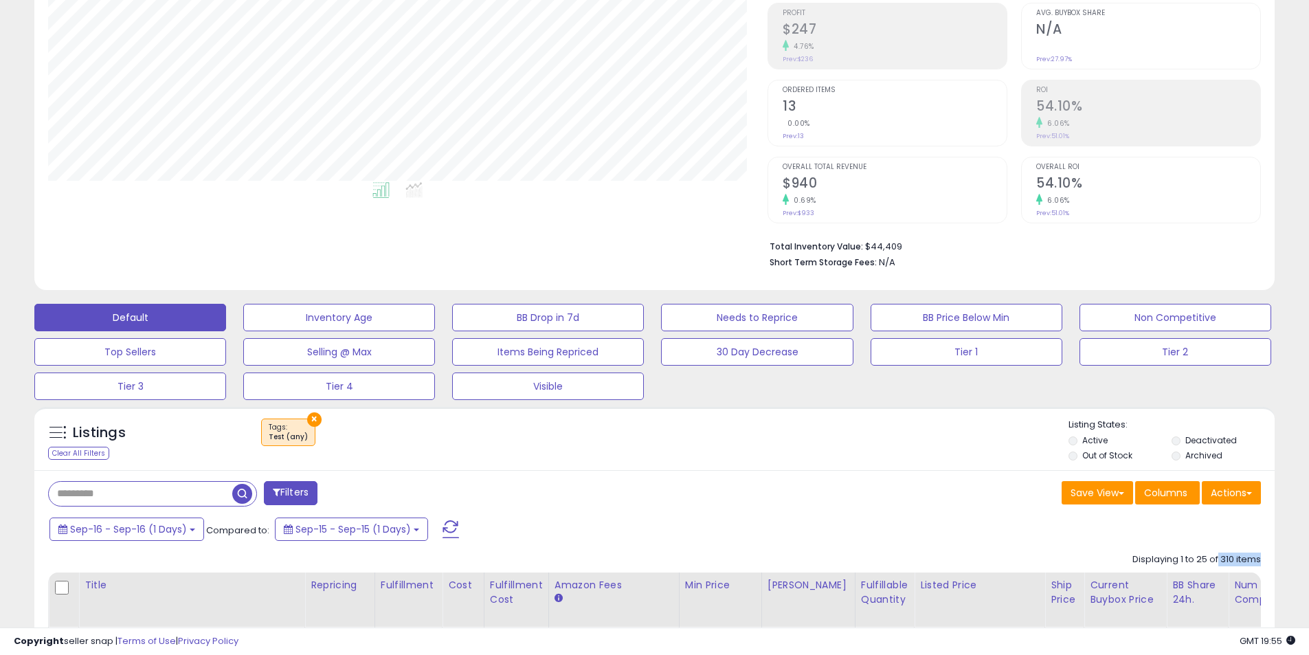
drag, startPoint x: 1224, startPoint y: 561, endPoint x: 1262, endPoint y: 559, distance: 38.5
click at [1257, 541] on div "Sep-16 - Sep-16 (1 Days) Compared to: Sep-15 - Sep-15 (1 Days)" at bounding box center [652, 530] width 1233 height 31
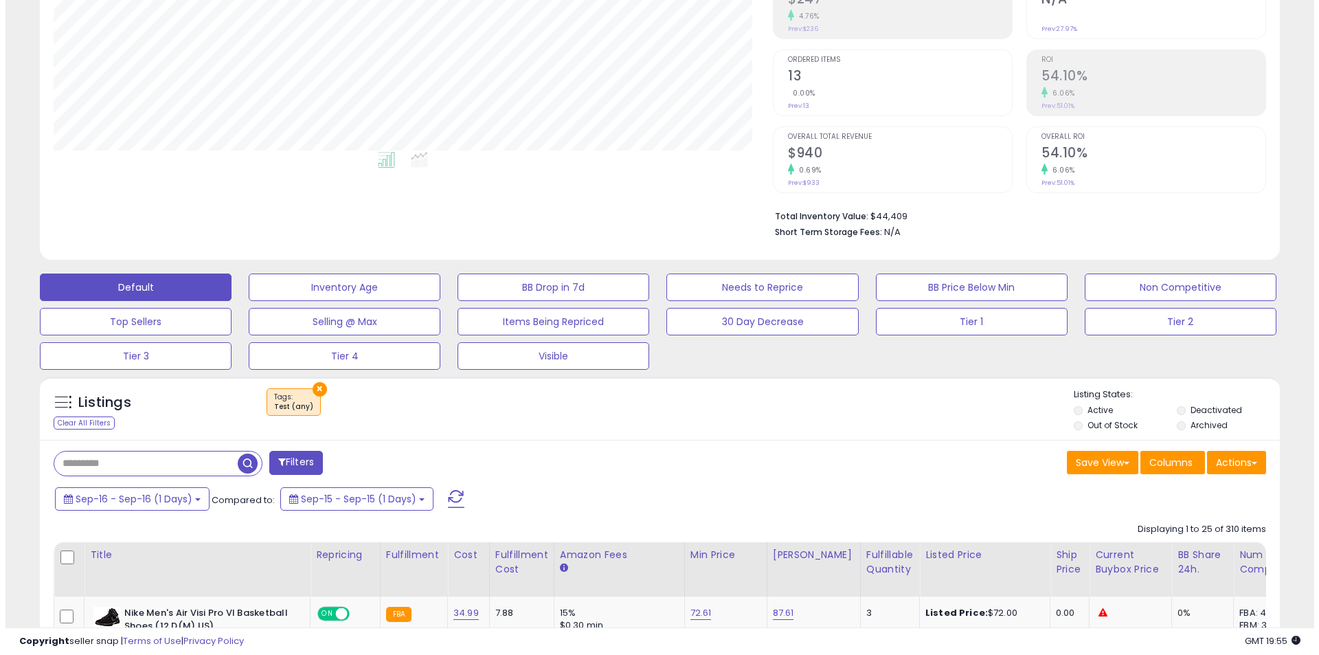
scroll to position [275, 0]
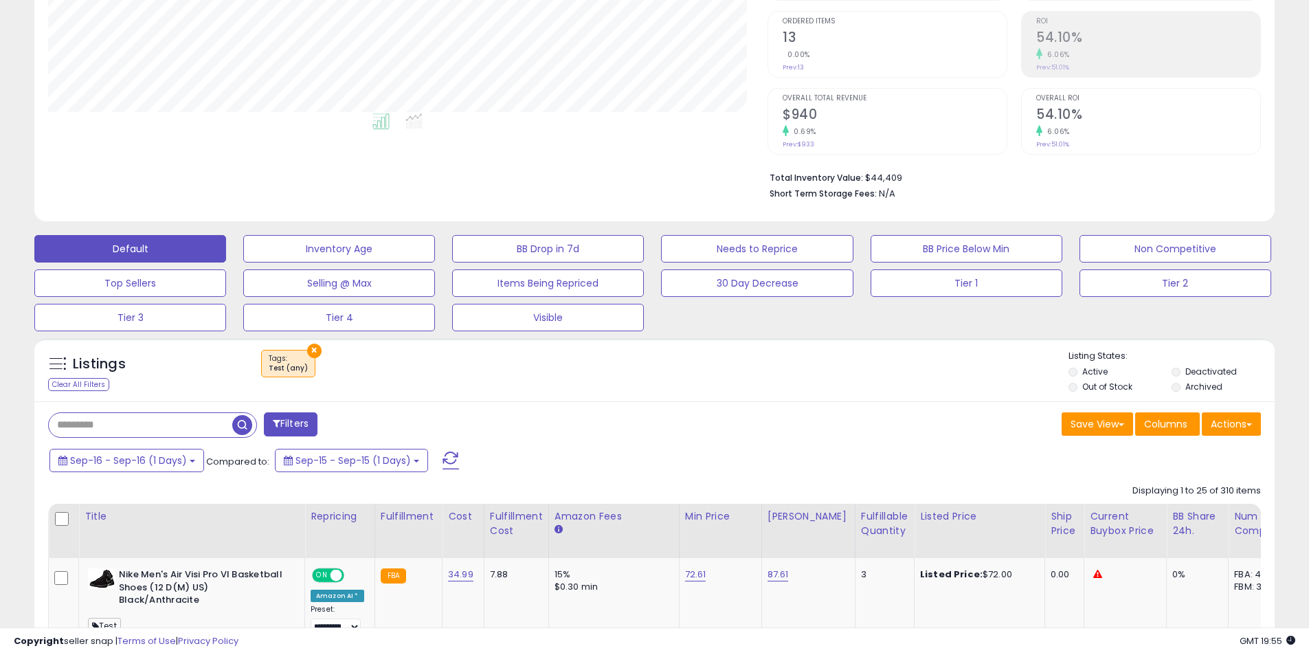
click at [313, 426] on button "Filters" at bounding box center [291, 424] width 54 height 24
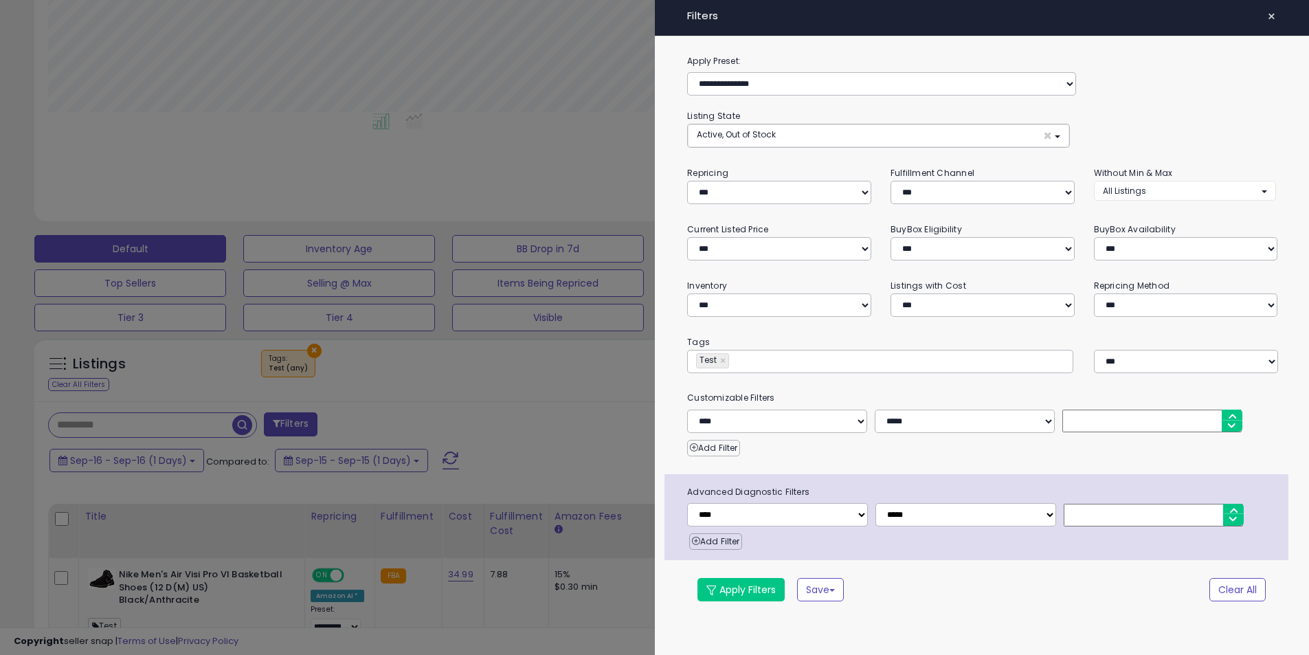
scroll to position [282, 726]
click at [803, 516] on select "**********" at bounding box center [783, 515] width 181 height 23
click at [598, 353] on div at bounding box center [659, 327] width 1319 height 655
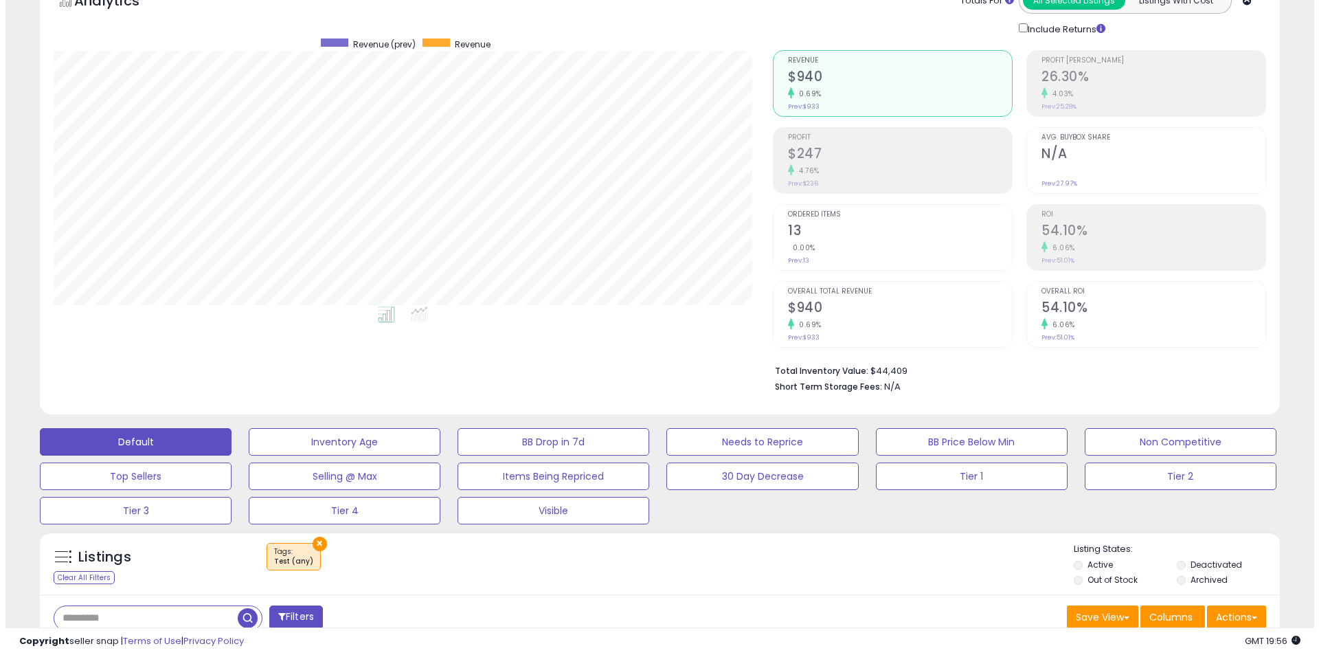
scroll to position [275, 0]
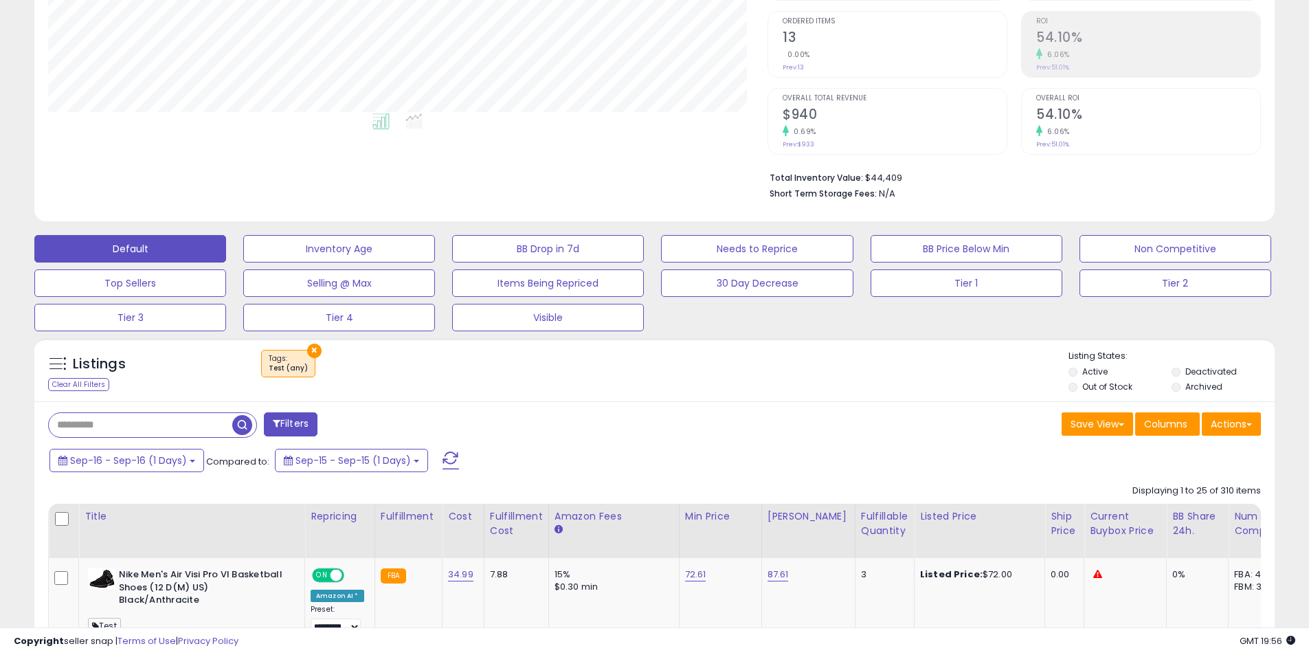
click at [283, 416] on button "Filters" at bounding box center [291, 424] width 54 height 24
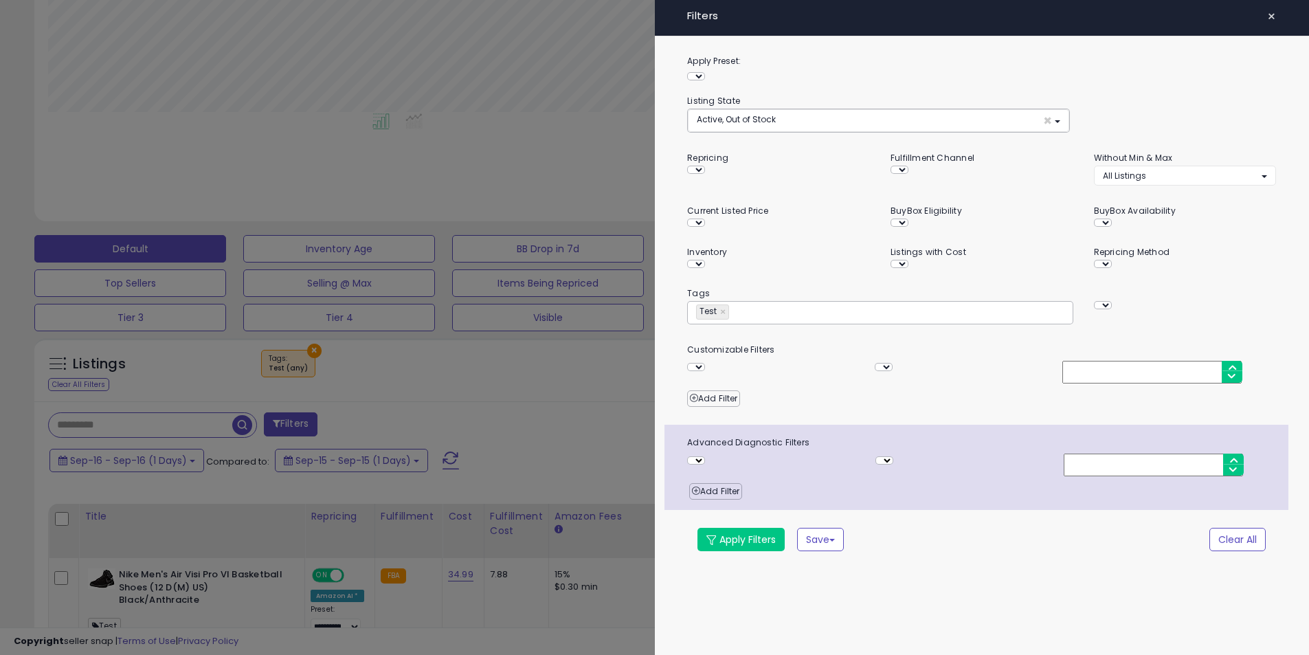
scroll to position [282, 726]
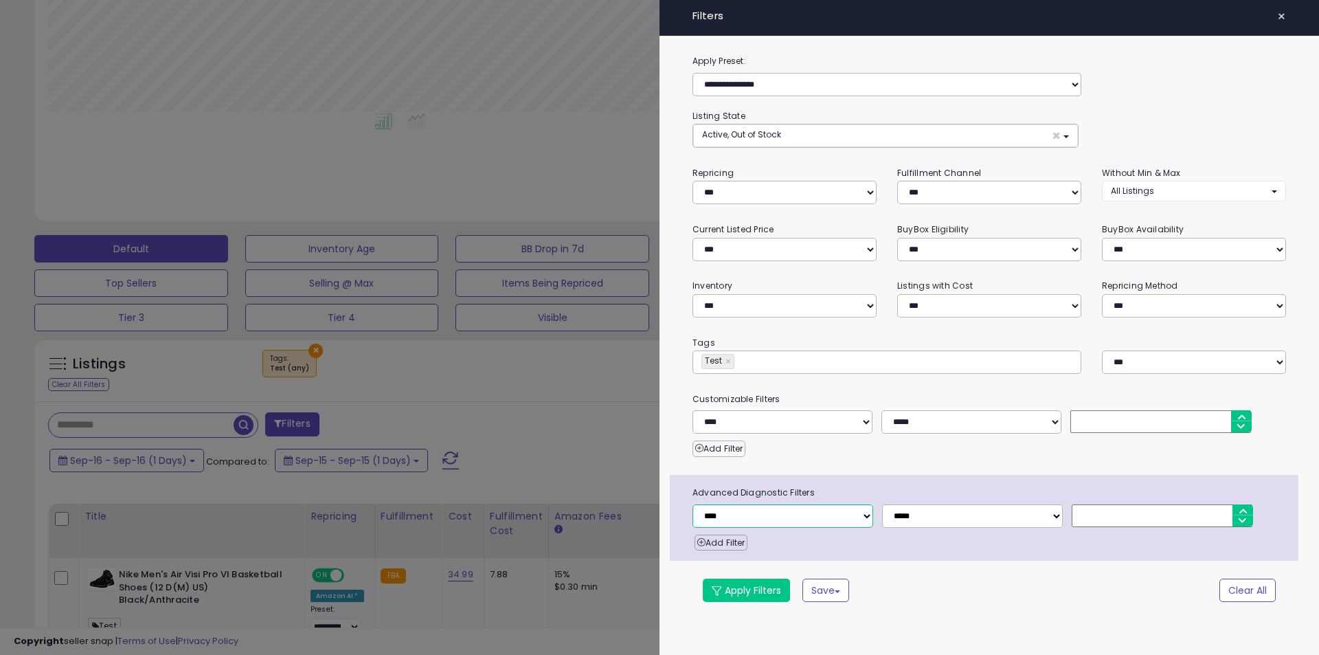
drag, startPoint x: 808, startPoint y: 512, endPoint x: 807, endPoint y: 504, distance: 7.6
click at [808, 512] on select "**********" at bounding box center [783, 515] width 181 height 23
select select "**********"
click at [693, 504] on select "**********" at bounding box center [783, 515] width 181 height 23
click at [954, 521] on select "**********" at bounding box center [972, 515] width 181 height 23
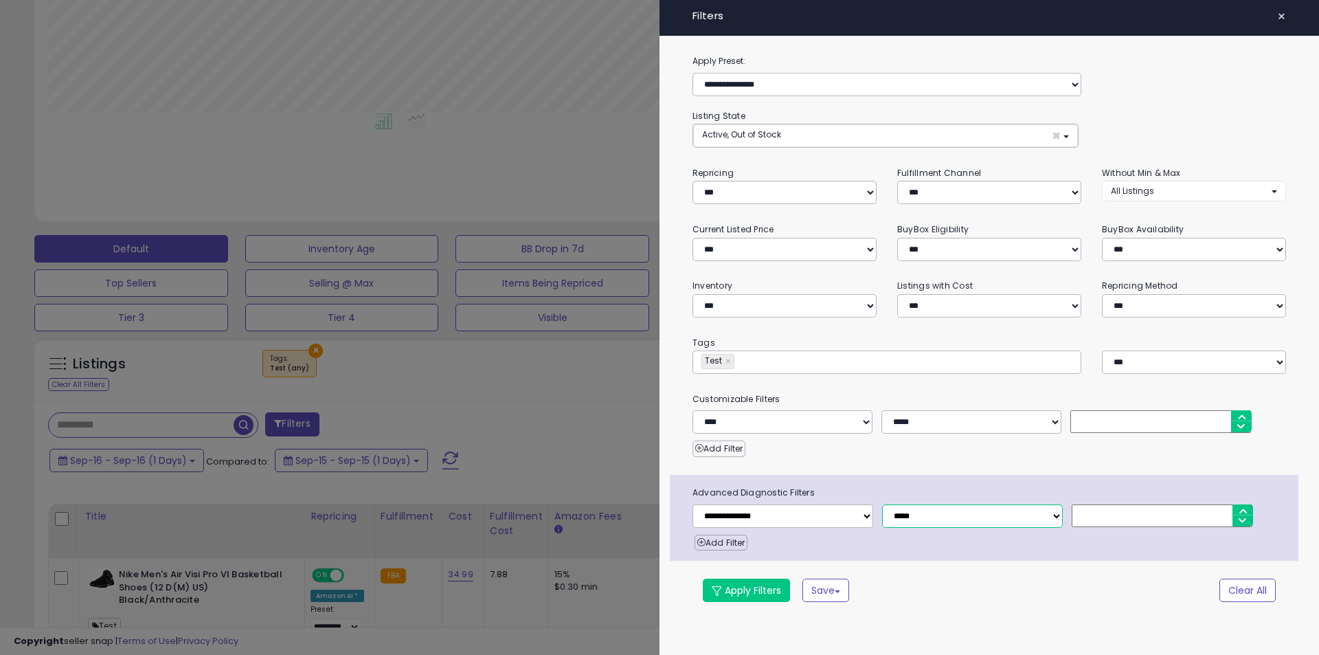
select select "*"
click at [882, 504] on select "**********" at bounding box center [972, 515] width 181 height 23
click at [1103, 502] on div "**********" at bounding box center [984, 518] width 629 height 86
click at [1101, 513] on input "number" at bounding box center [1162, 515] width 181 height 23
type input "*"
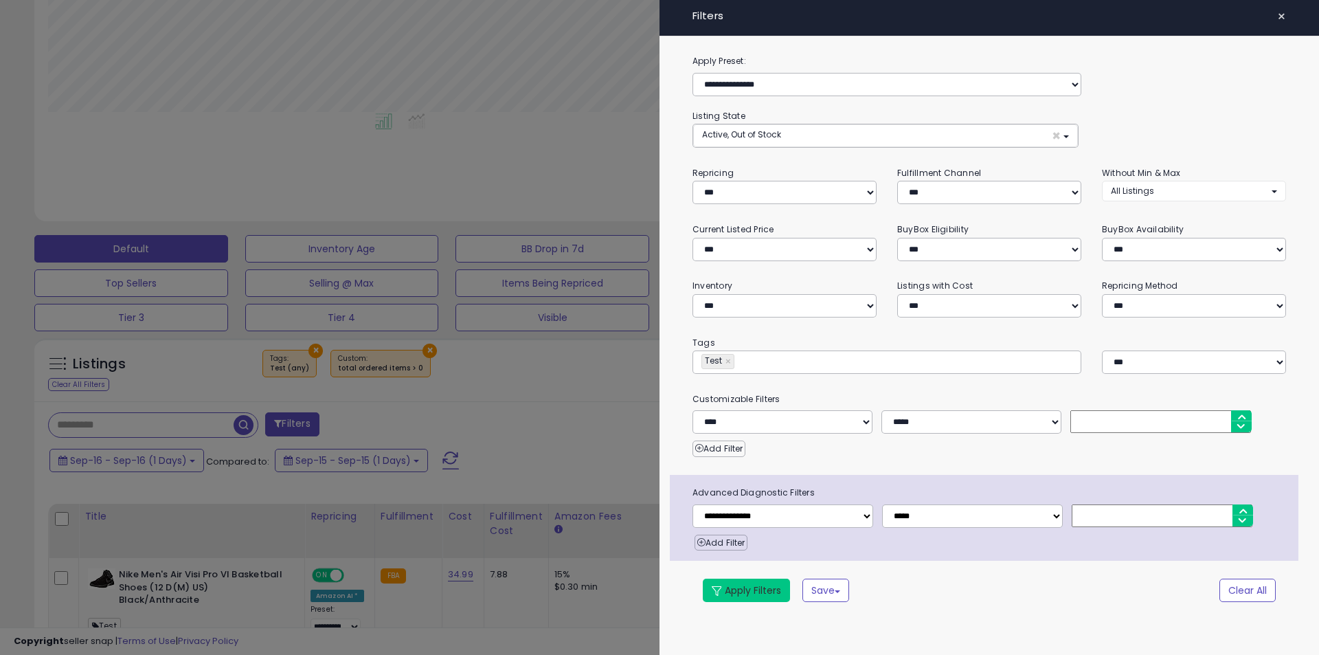
drag, startPoint x: 732, startPoint y: 601, endPoint x: 732, endPoint y: 590, distance: 11.0
click at [732, 599] on button "Apply Filters" at bounding box center [746, 590] width 87 height 23
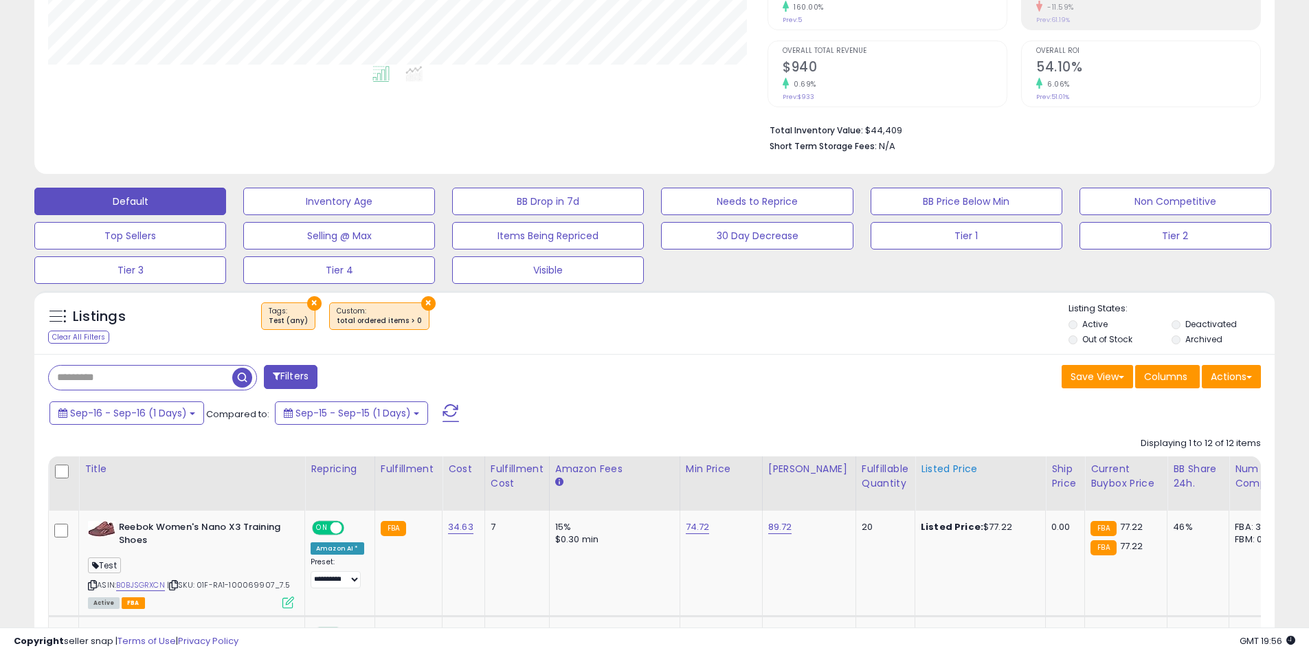
scroll to position [344, 0]
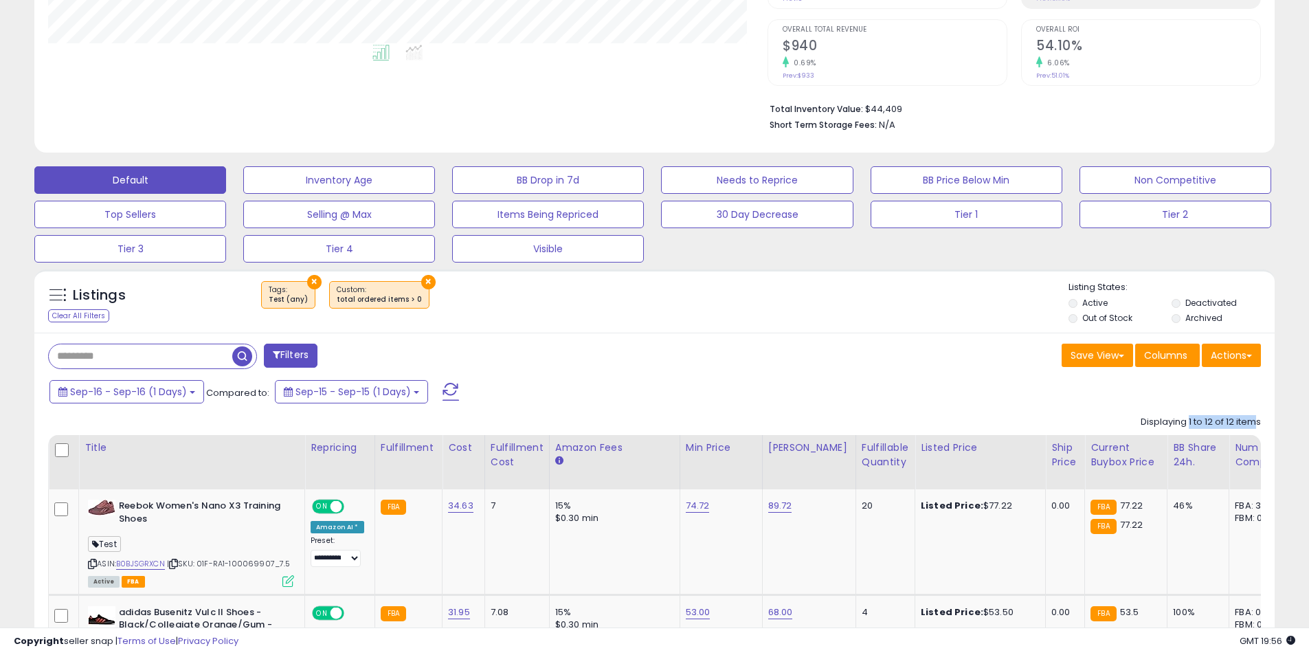
drag, startPoint x: 1189, startPoint y: 422, endPoint x: 1253, endPoint y: 405, distance: 66.0
click at [1256, 422] on div "Displaying 1 to 12 of 12 items" at bounding box center [1201, 422] width 120 height 13
click at [1246, 397] on div "Sep-16 - Sep-16 (1 Days) Compared to: Sep-15 - Sep-15 (1 Days)" at bounding box center [652, 393] width 1233 height 31
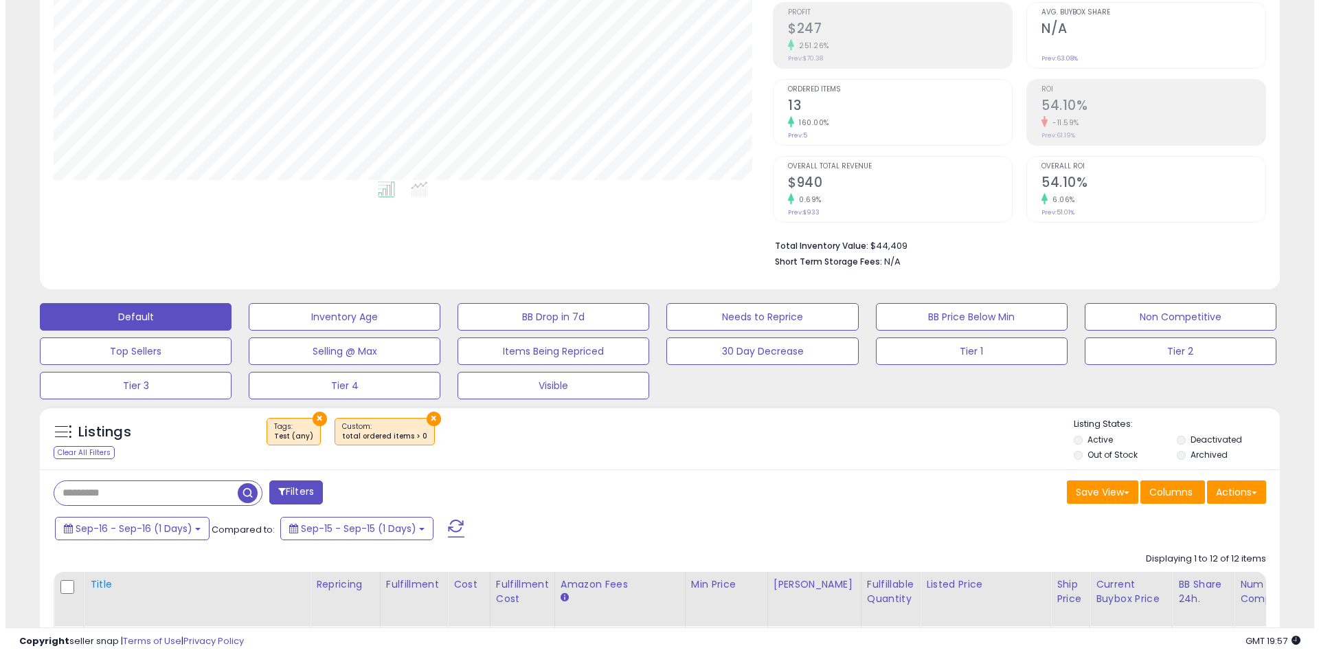
scroll to position [206, 0]
click at [421, 423] on button "×" at bounding box center [428, 419] width 14 height 14
click at [303, 487] on button "Filters" at bounding box center [291, 493] width 54 height 24
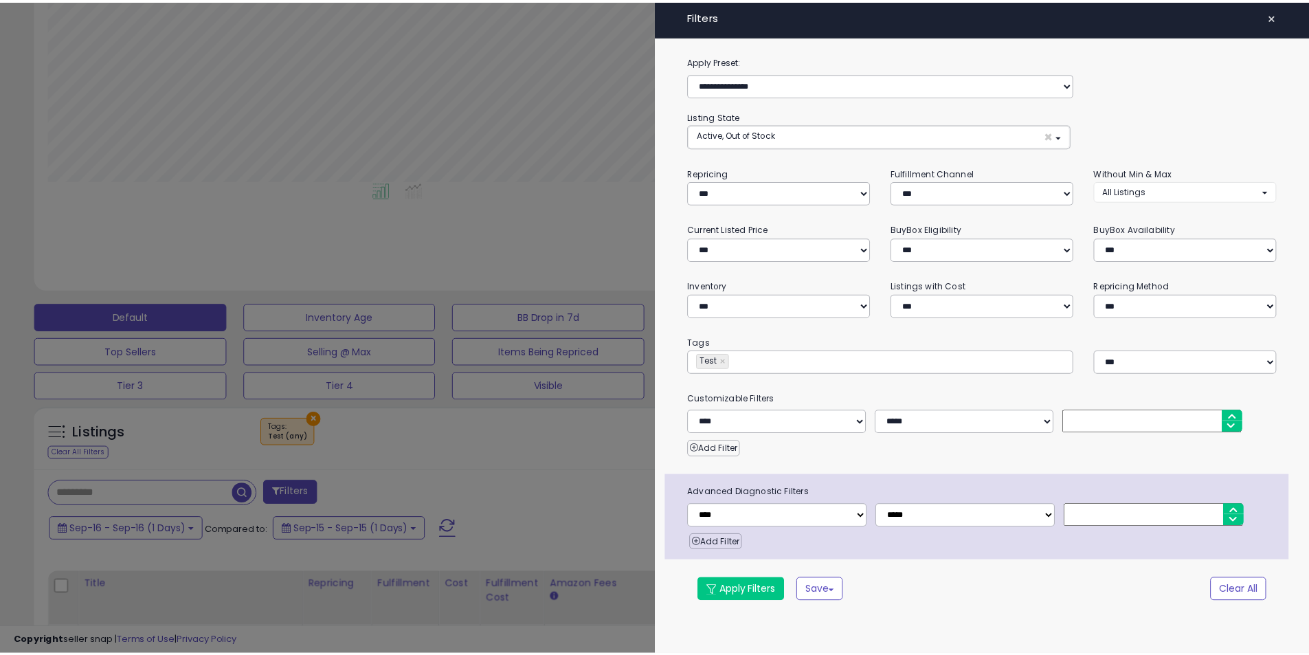
scroll to position [282, 726]
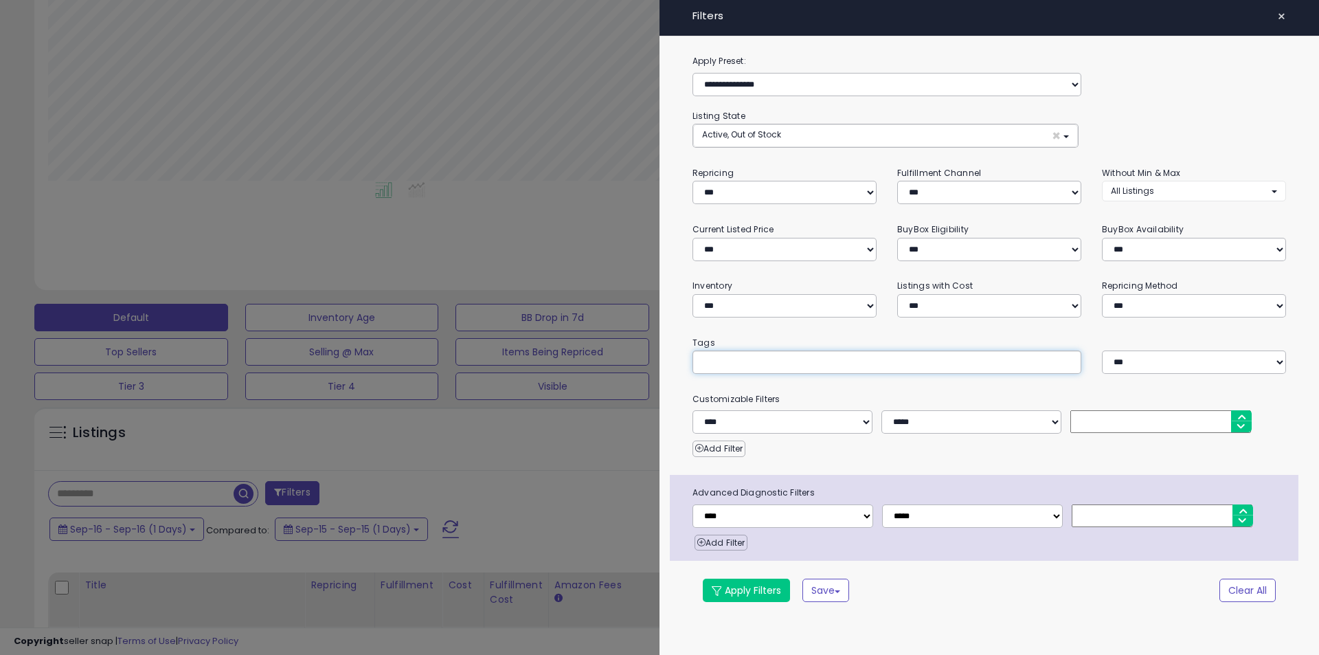
click at [732, 362] on input "text" at bounding box center [805, 362] width 206 height 14
type input "*******"
click at [738, 584] on button "Apply Filters" at bounding box center [746, 590] width 87 height 23
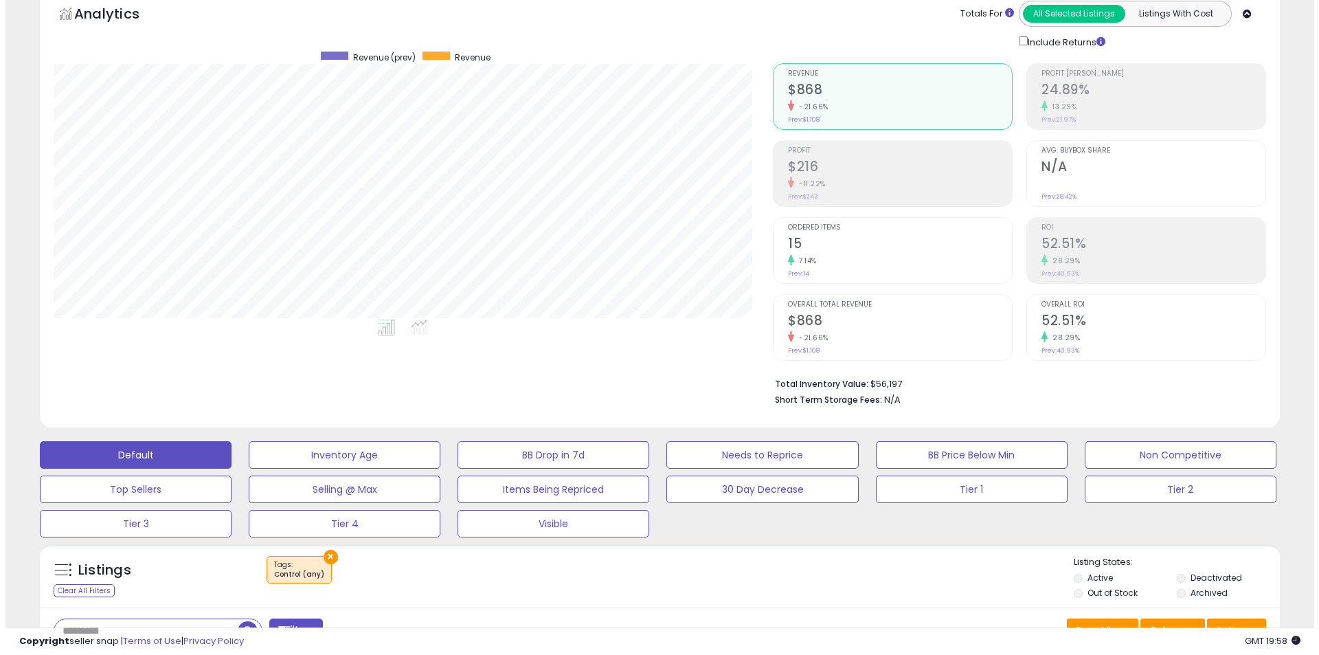
scroll to position [137, 0]
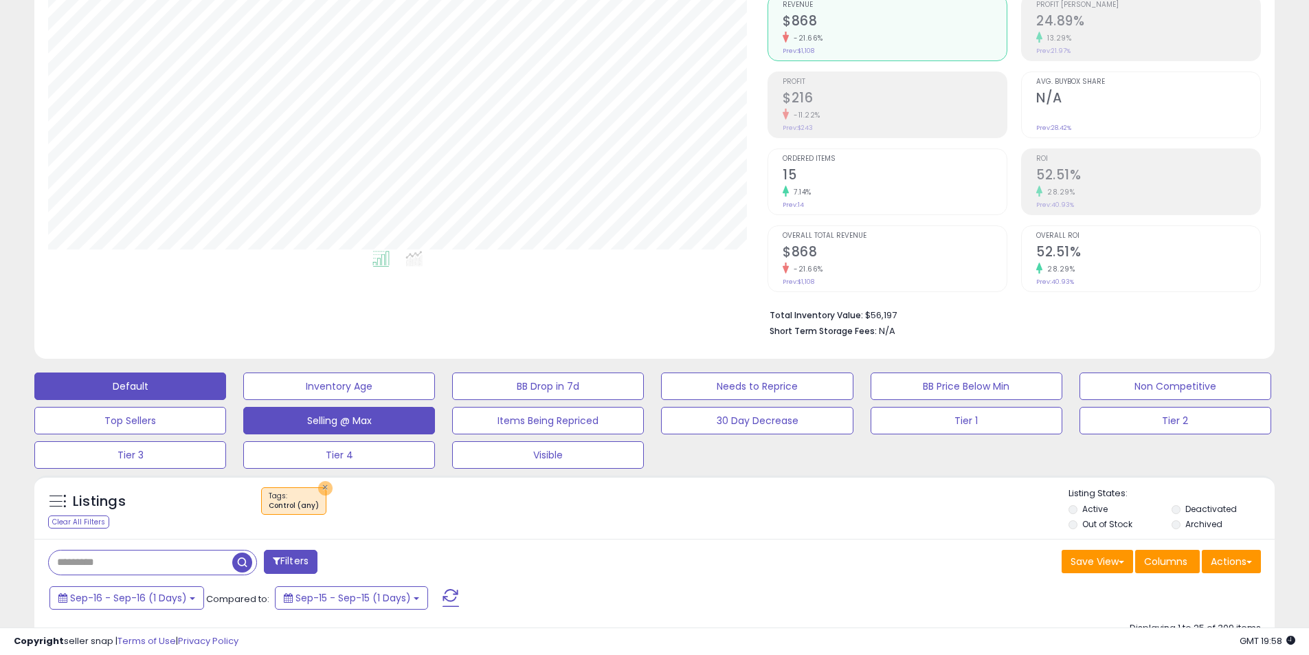
click at [324, 488] on button "×" at bounding box center [325, 488] width 14 height 14
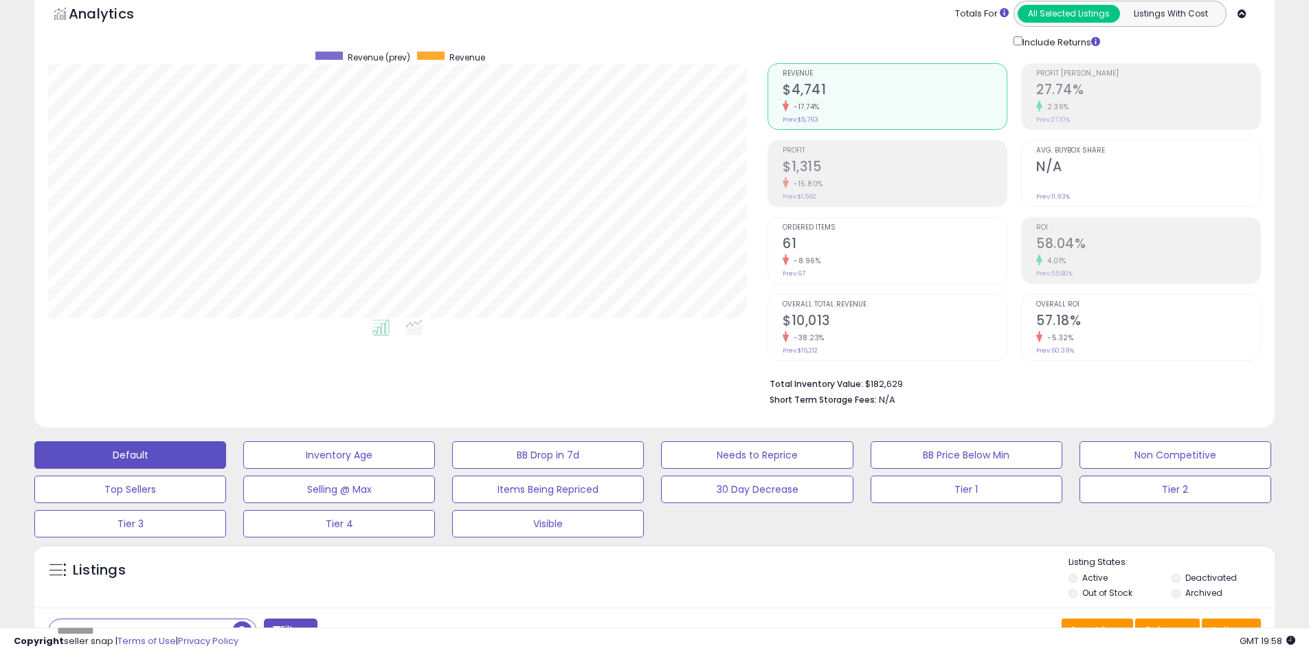
scroll to position [0, 0]
